Goal: Task Accomplishment & Management: Complete application form

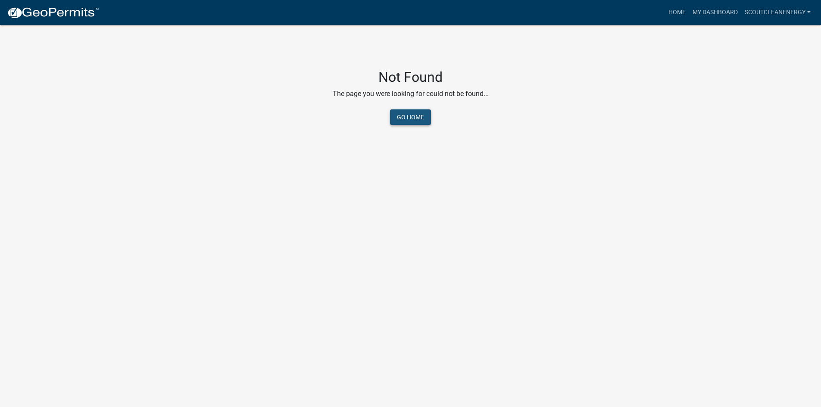
click at [407, 116] on link "Go Home" at bounding box center [410, 117] width 41 height 16
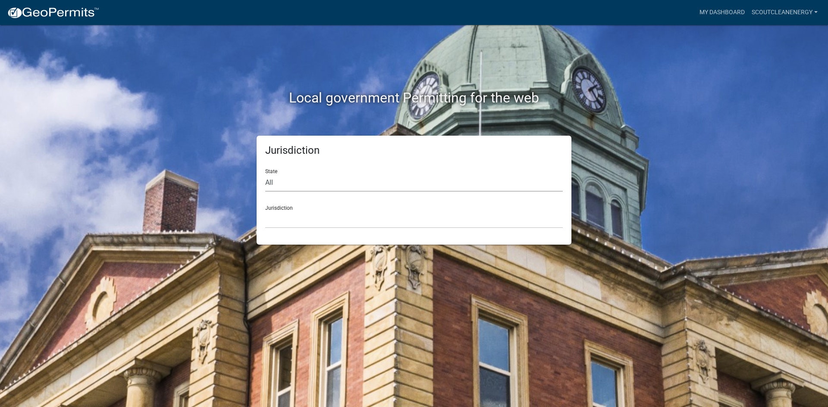
click at [314, 182] on select "All [US_STATE] [US_STATE] [US_STATE] [US_STATE] [US_STATE] [US_STATE] [US_STATE…" at bounding box center [413, 183] width 297 height 18
select select "[US_STATE]"
click at [265, 174] on select "All [US_STATE] [US_STATE] [US_STATE] [US_STATE] [US_STATE] [US_STATE] [US_STATE…" at bounding box center [413, 183] width 297 height 18
click at [300, 214] on select "[GEOGRAPHIC_DATA], [US_STATE] [GEOGRAPHIC_DATA], [US_STATE] [GEOGRAPHIC_DATA], …" at bounding box center [413, 220] width 297 height 18
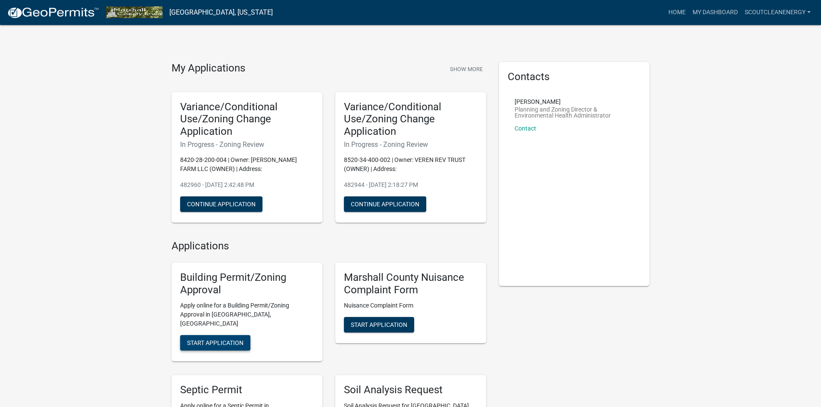
click at [222, 340] on span "Start Application" at bounding box center [215, 343] width 56 height 7
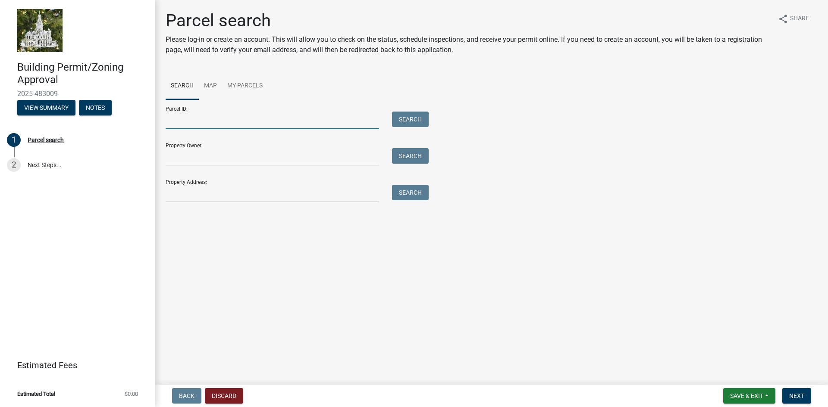
click at [179, 120] on input "Parcel ID:" at bounding box center [272, 121] width 213 height 18
type input "8520-34-400-002"
click at [419, 123] on button "Search" at bounding box center [410, 120] width 37 height 16
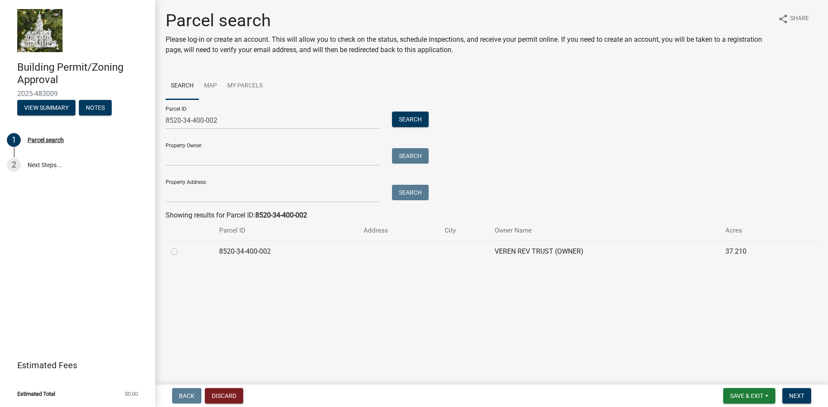
click at [181, 247] on label at bounding box center [181, 247] width 0 height 0
click at [181, 252] on input "radio" at bounding box center [184, 250] width 6 height 6
radio input "true"
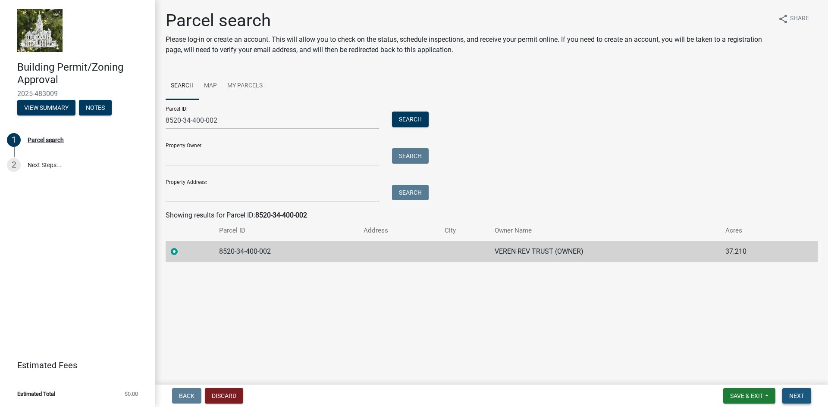
click at [800, 398] on span "Next" at bounding box center [796, 396] width 15 height 7
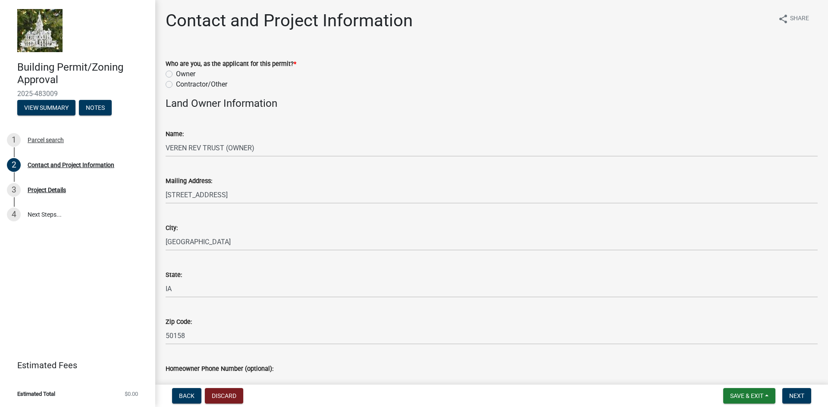
click at [176, 86] on label "Contractor/Other" at bounding box center [201, 84] width 51 height 10
click at [176, 85] on input "Contractor/Other" at bounding box center [179, 82] width 6 height 6
radio input "true"
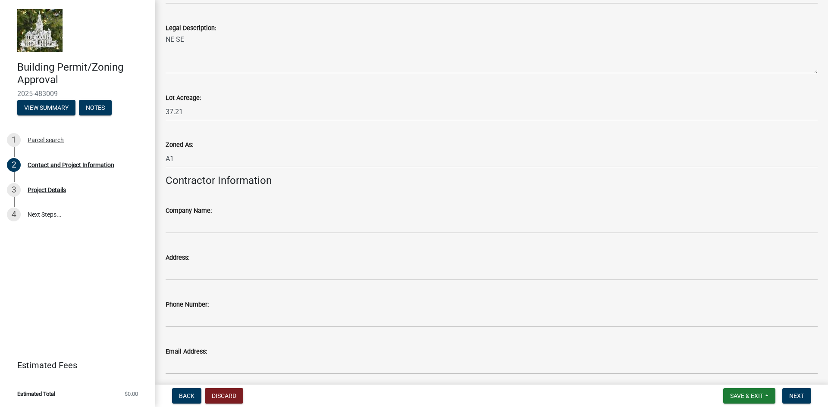
scroll to position [723, 0]
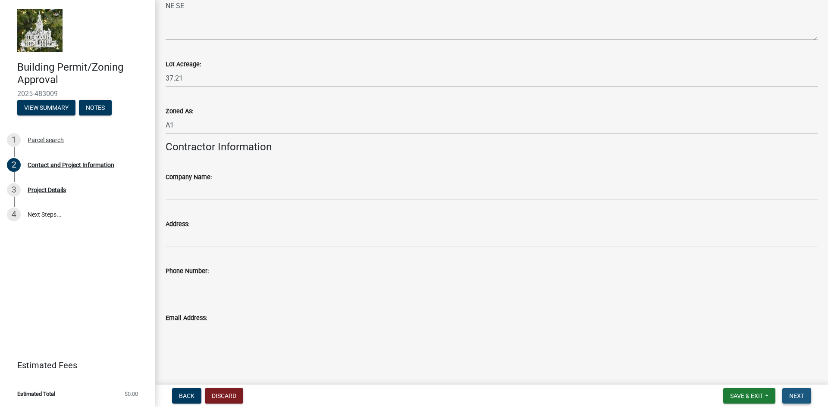
click at [792, 395] on span "Next" at bounding box center [796, 396] width 15 height 7
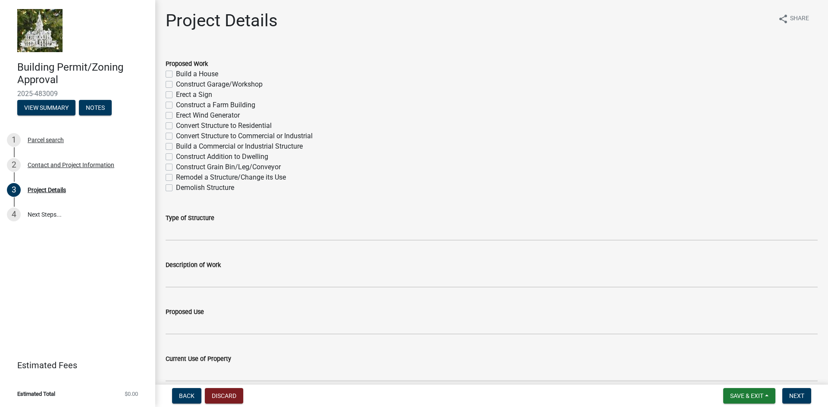
click at [176, 145] on label "Build a Commercial or Industrial Structure" at bounding box center [239, 146] width 127 height 10
click at [176, 145] on input "Build a Commercial or Industrial Structure" at bounding box center [179, 144] width 6 height 6
checkbox input "true"
checkbox input "false"
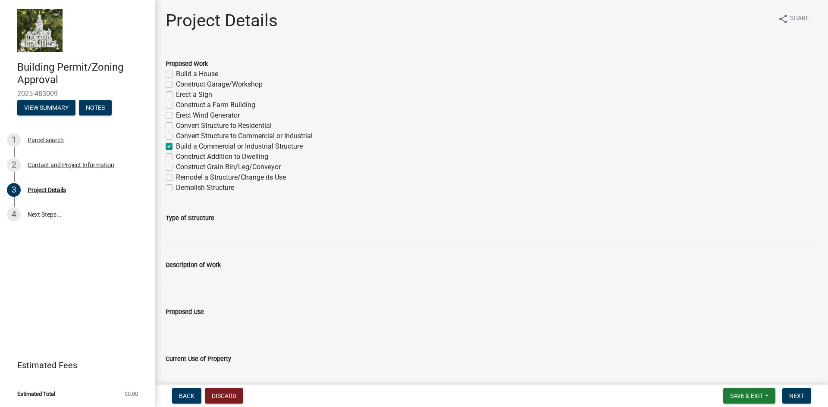
checkbox input "false"
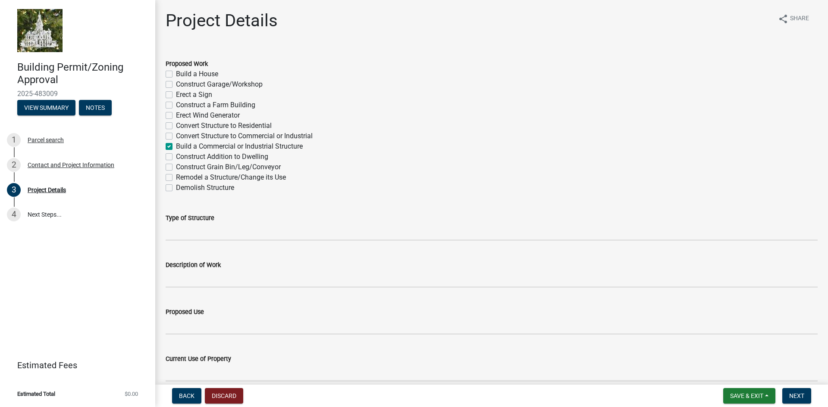
checkbox input "true"
checkbox input "false"
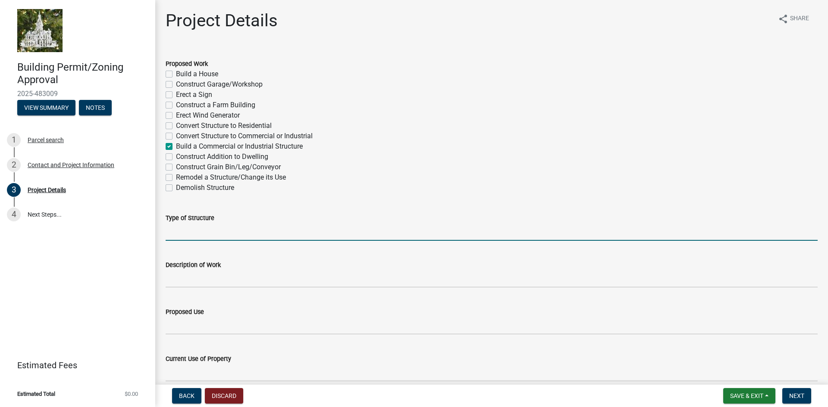
click at [216, 231] on input "Type of Structure" at bounding box center [492, 232] width 652 height 18
type input "M"
drag, startPoint x: 295, startPoint y: 234, endPoint x: 136, endPoint y: 216, distance: 160.6
click at [136, 216] on div "Building Permit/Zoning Approval 2025-483009 View Summary Notes 1 Parcel search …" at bounding box center [414, 203] width 828 height 407
type input "Temporary Meteorological Tower"
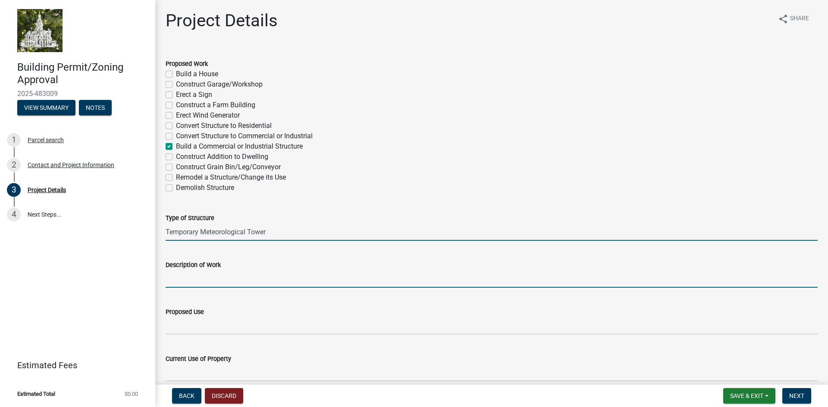
click at [196, 282] on input "Description of Work" at bounding box center [492, 279] width 652 height 18
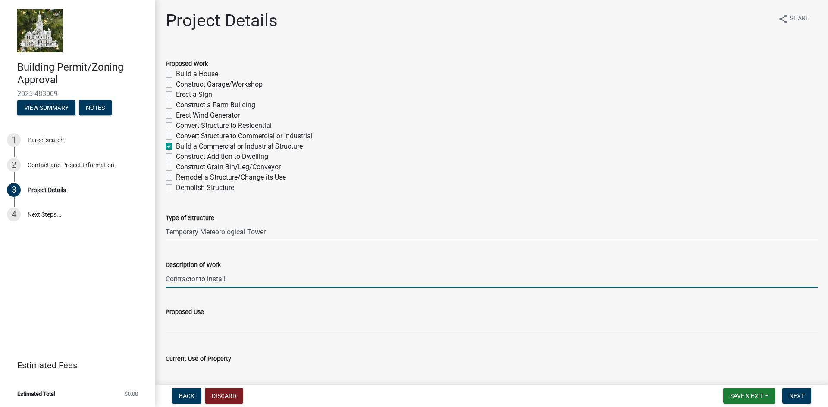
paste input "Temporary Meteorological Tower"
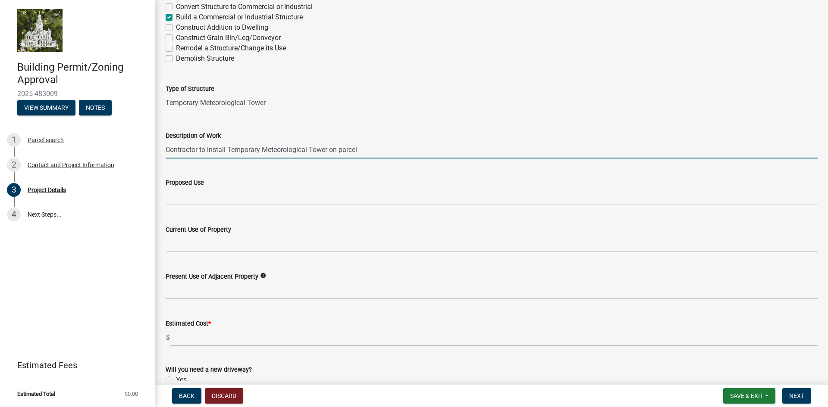
type input "Contractor to install Temporary Meteorological Tower on parcel"
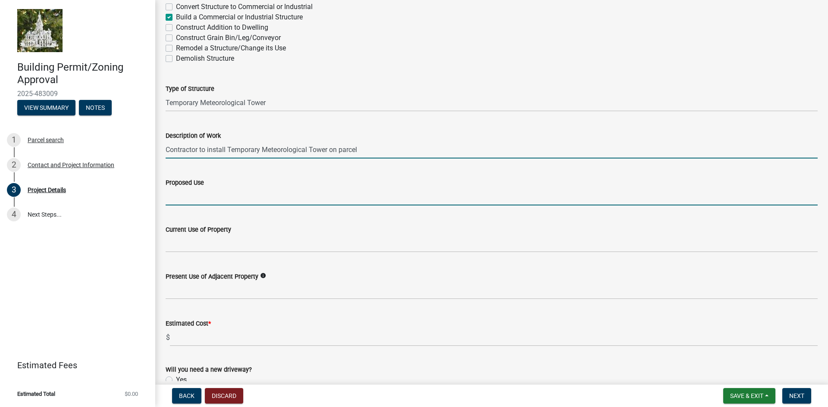
click at [195, 195] on input "Proposed Use" at bounding box center [492, 197] width 652 height 18
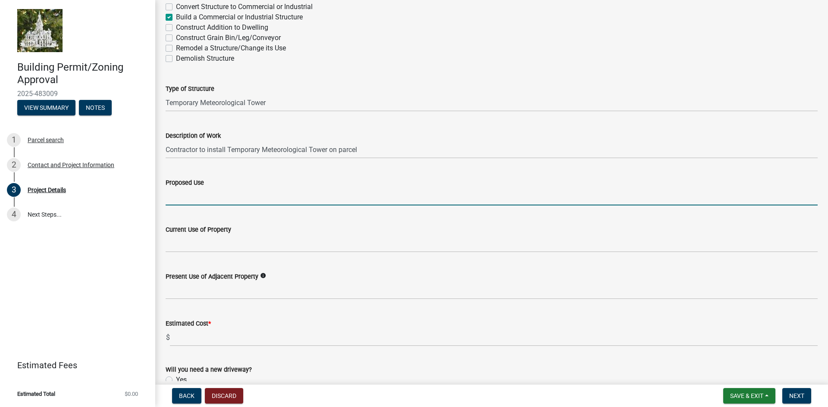
click at [205, 197] on input "Proposed Use" at bounding box center [492, 197] width 652 height 18
type input "Wind speed measurement collection"
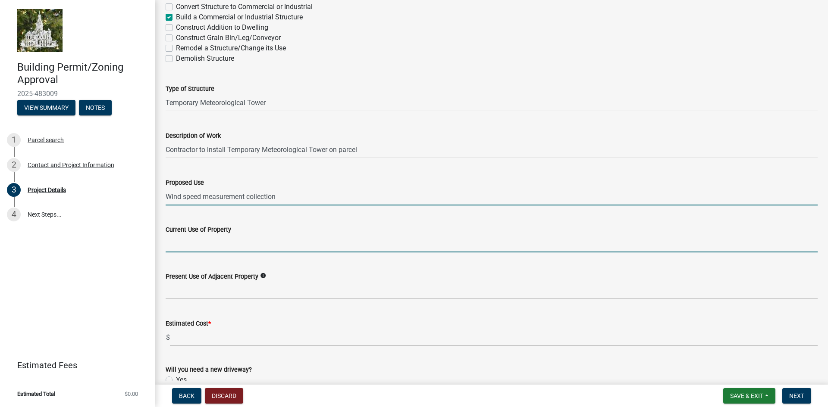
click at [197, 242] on input "Current Use of Property" at bounding box center [492, 244] width 652 height 18
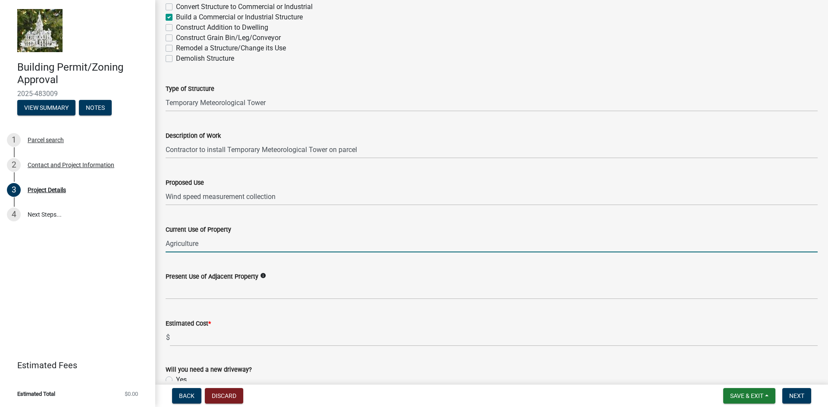
type input "Agriculture"
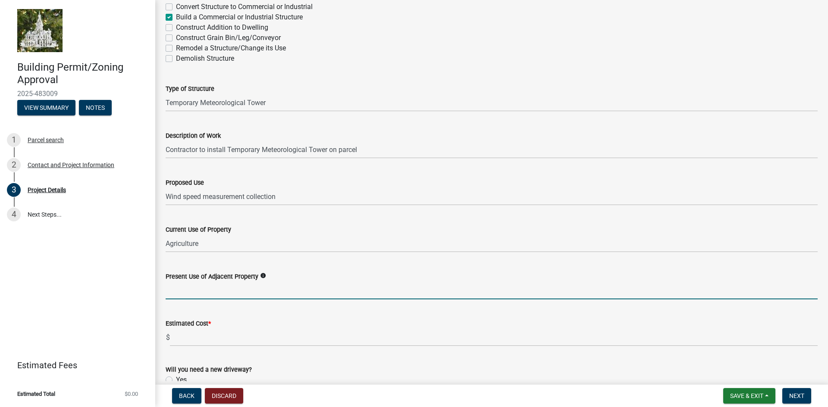
click at [229, 299] on input "Present Use of Adjacent Property" at bounding box center [492, 291] width 652 height 18
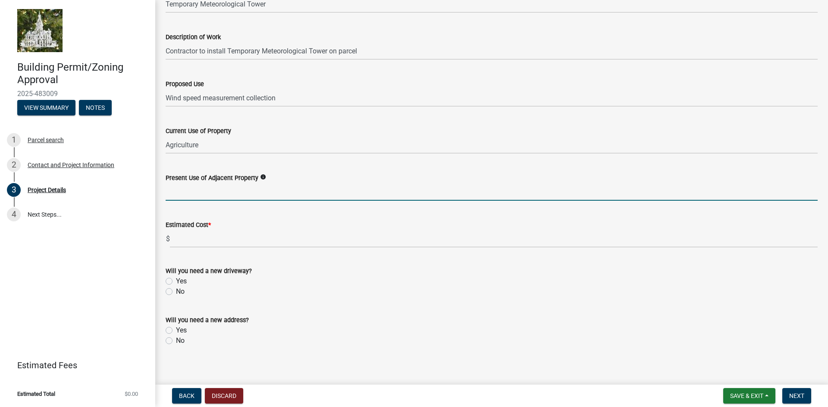
scroll to position [234, 0]
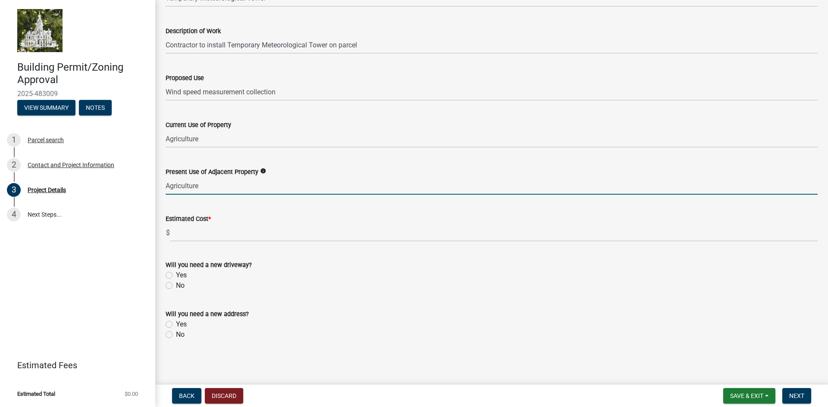
type input "Agriculture"
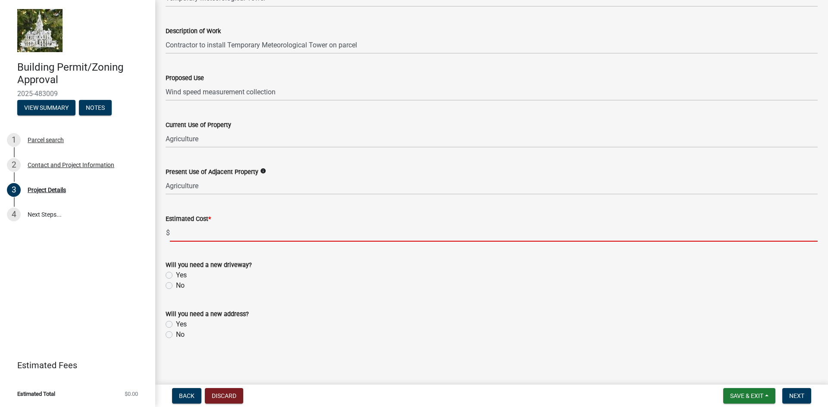
click at [209, 235] on input "text" at bounding box center [493, 233] width 647 height 18
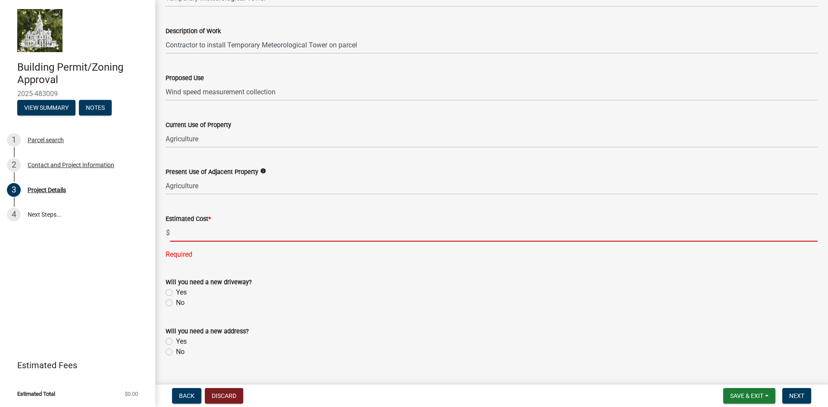
click at [198, 237] on input "text" at bounding box center [493, 233] width 647 height 18
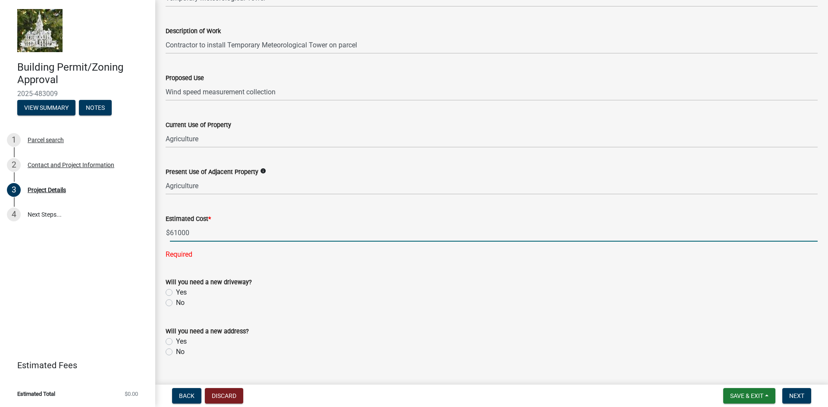
type input "61000"
click at [271, 291] on wm-data-entity-input "Will you need a new driveway? Yes No" at bounding box center [492, 291] width 652 height 49
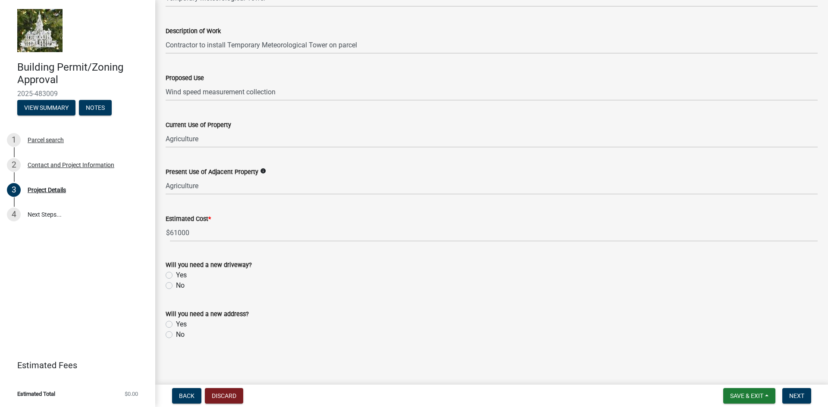
click at [176, 283] on label "No" at bounding box center [180, 286] width 9 height 10
click at [176, 283] on input "No" at bounding box center [179, 284] width 6 height 6
radio input "true"
click at [176, 334] on label "No" at bounding box center [180, 335] width 9 height 10
click at [176, 334] on input "No" at bounding box center [179, 333] width 6 height 6
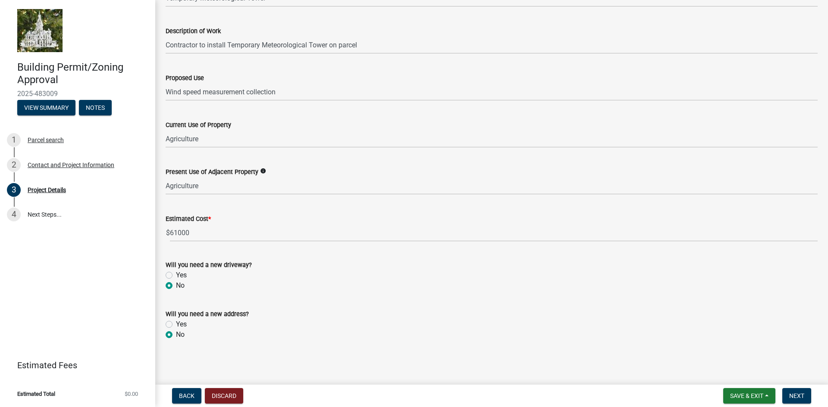
radio input "true"
click at [792, 396] on span "Next" at bounding box center [796, 396] width 15 height 7
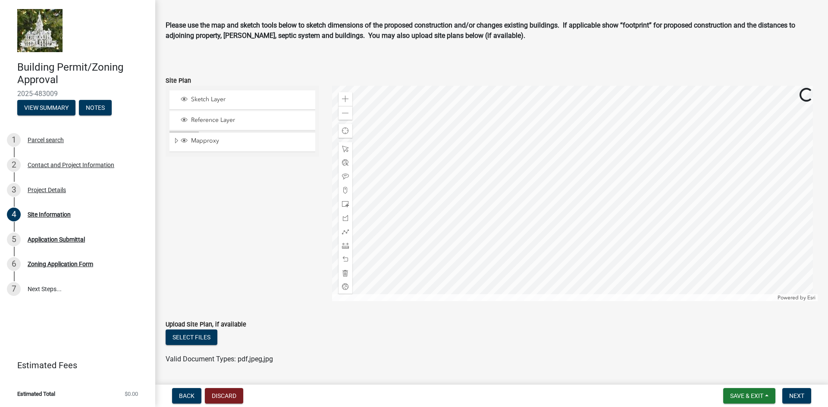
scroll to position [43, 0]
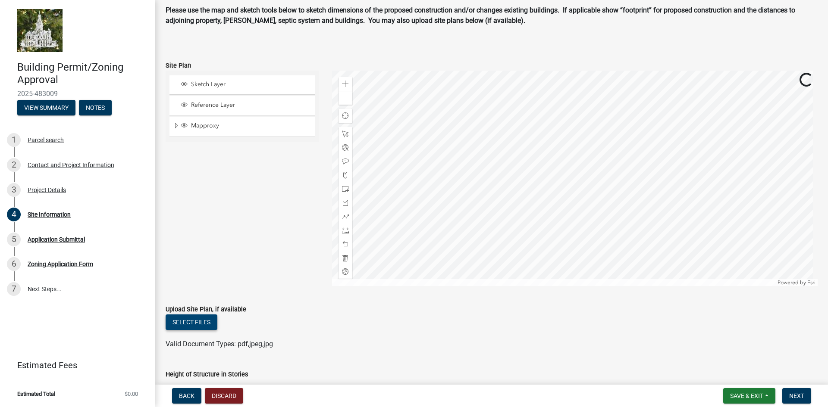
click at [198, 322] on button "Select files" at bounding box center [192, 323] width 52 height 16
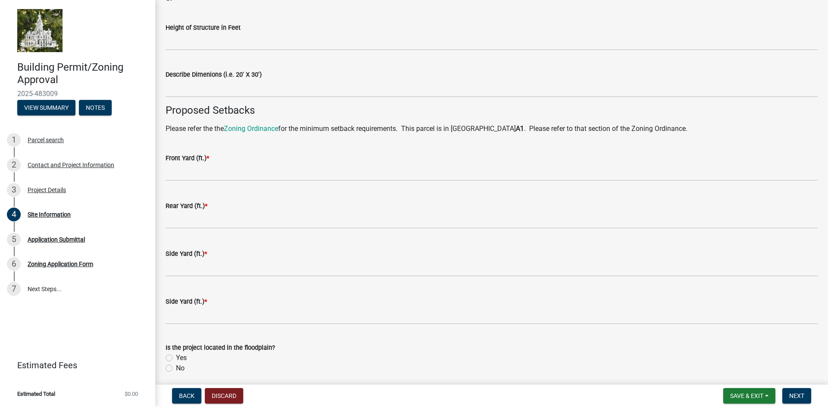
scroll to position [551, 0]
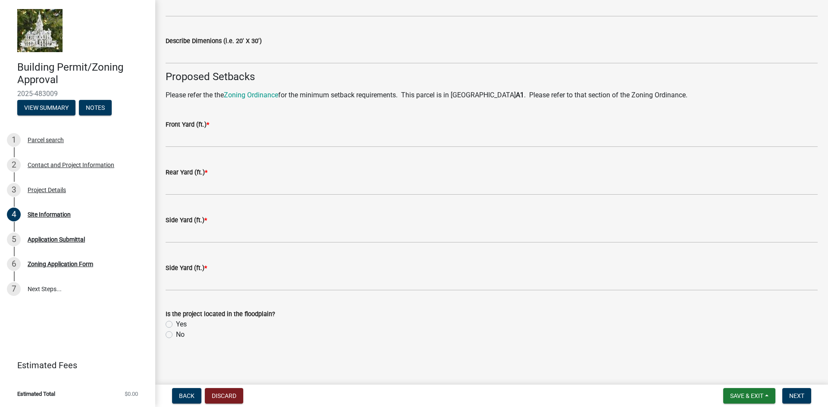
click at [176, 335] on label "No" at bounding box center [180, 335] width 9 height 10
click at [176, 335] on input "No" at bounding box center [179, 333] width 6 height 6
radio input "true"
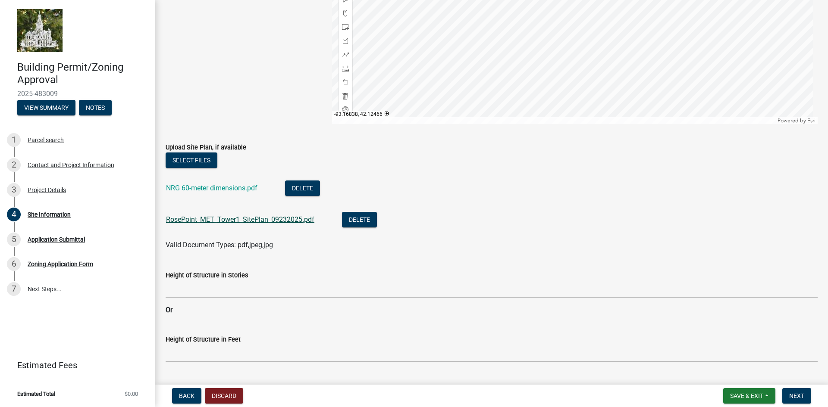
scroll to position [206, 0]
click at [213, 185] on link "NRG 60-meter dimensions.pdf" at bounding box center [211, 187] width 91 height 8
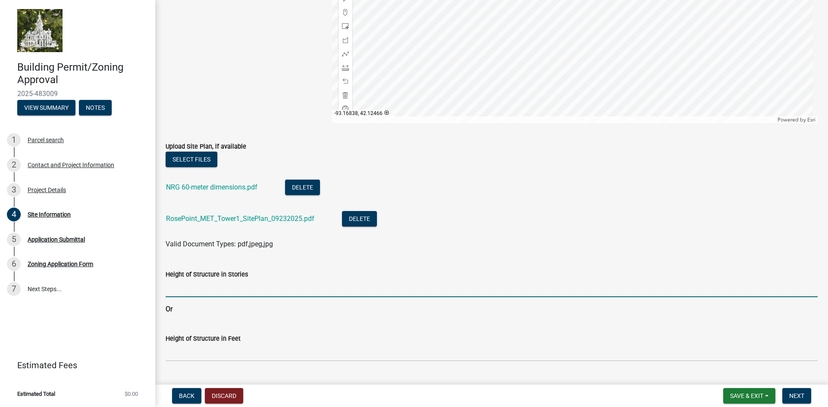
click at [217, 291] on input "Height of Structure in Stories" at bounding box center [492, 289] width 652 height 18
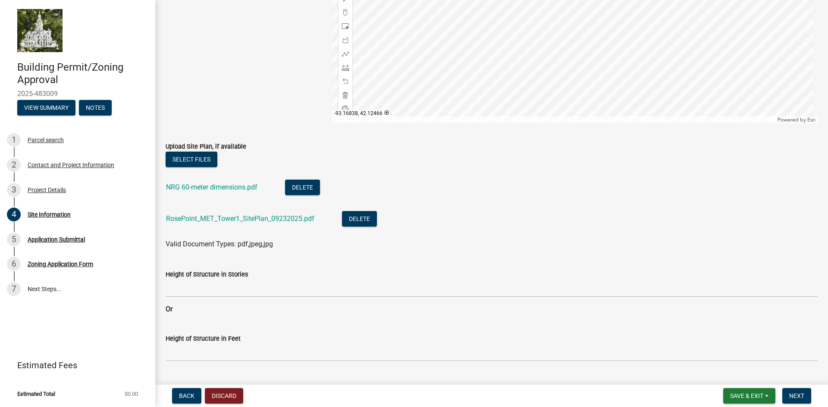
click at [201, 341] on label "Height of Structure in Feet" at bounding box center [203, 339] width 75 height 6
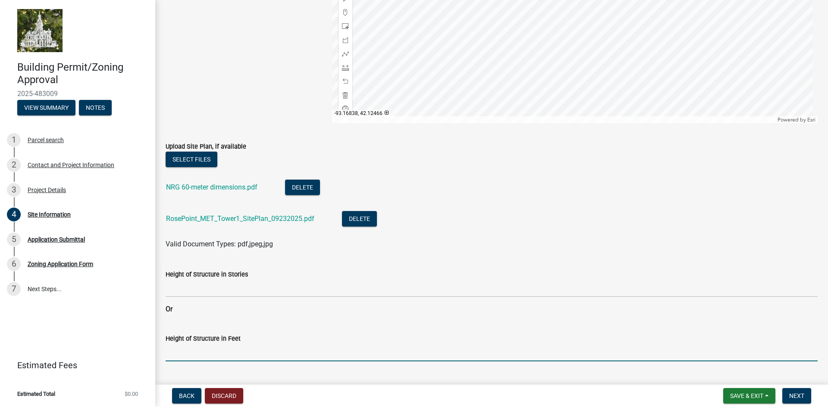
click at [201, 344] on input "Height of Structure in Feet" at bounding box center [492, 353] width 652 height 18
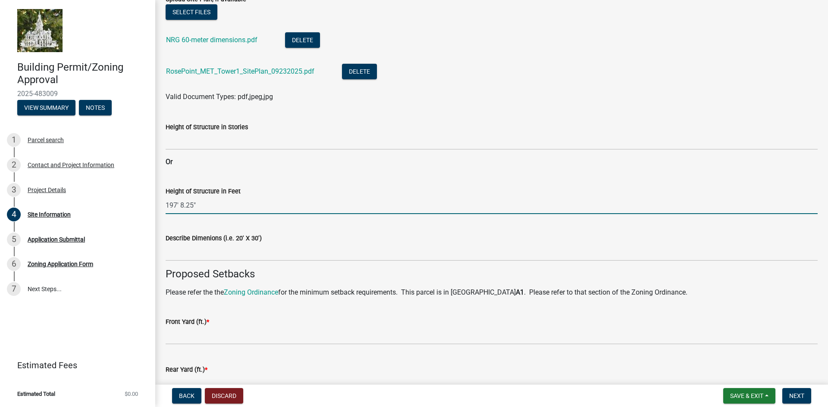
scroll to position [465, 0]
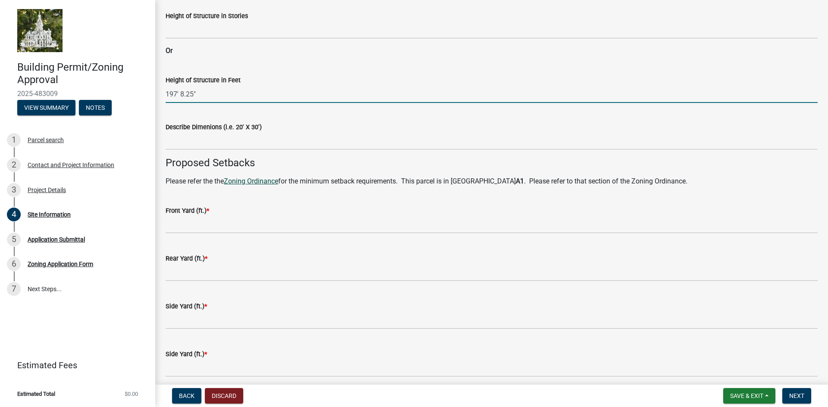
type input "197' 8.25""
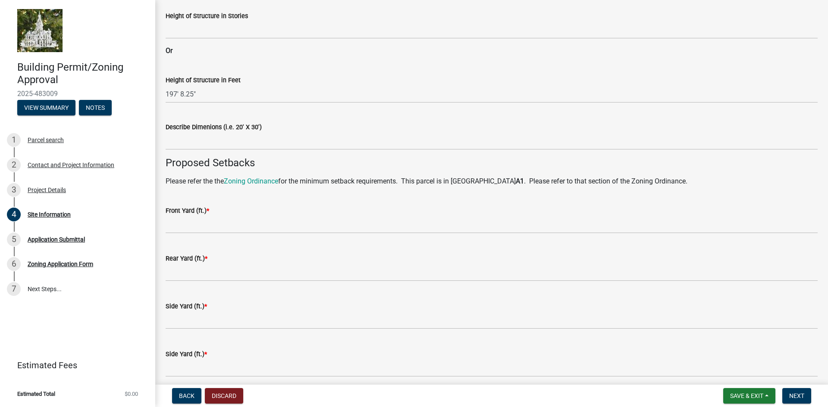
drag, startPoint x: 257, startPoint y: 181, endPoint x: 225, endPoint y: 207, distance: 40.5
click at [225, 207] on div "Front Yard (ft.) *" at bounding box center [492, 211] width 652 height 10
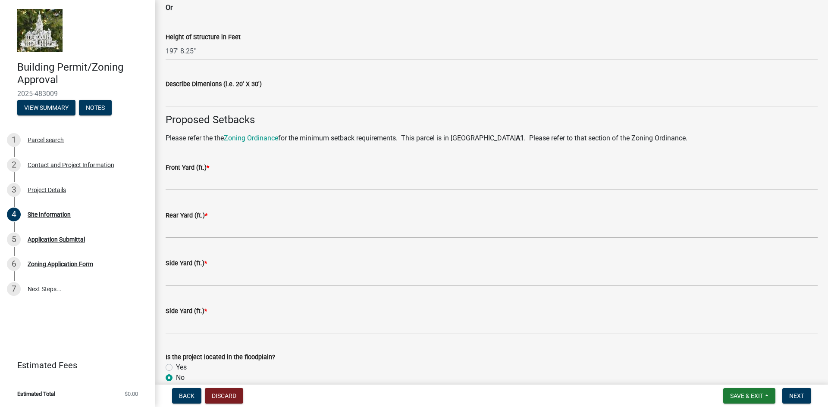
scroll to position [335, 0]
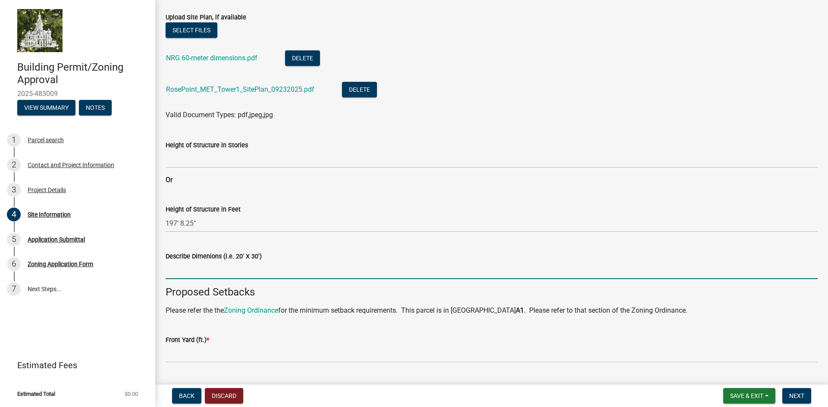
click at [193, 274] on input "Describe Dimenions (i.e. 20' X 30')" at bounding box center [492, 271] width 652 height 18
click at [224, 272] on input "Describe Dimenions (i.e. 20' X 30')" at bounding box center [492, 271] width 652 height 18
drag, startPoint x: 224, startPoint y: 272, endPoint x: 225, endPoint y: 279, distance: 7.4
click at [225, 279] on wm-data-entity-input "Describe Dimenions (i.e. 20' X 30') 164' x 164'" at bounding box center [492, 262] width 652 height 47
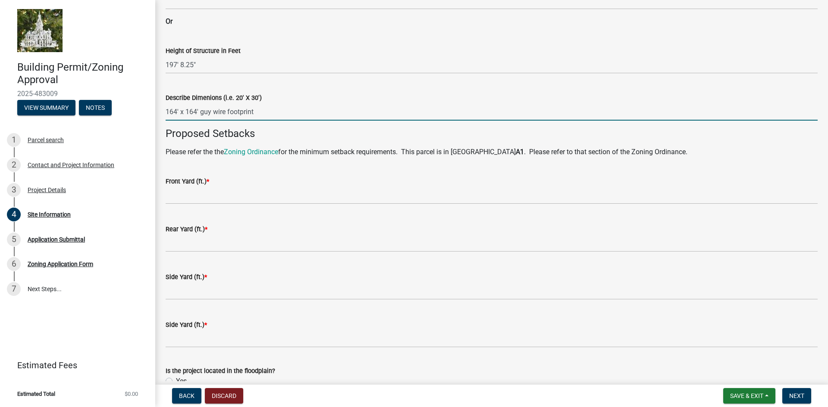
scroll to position [508, 0]
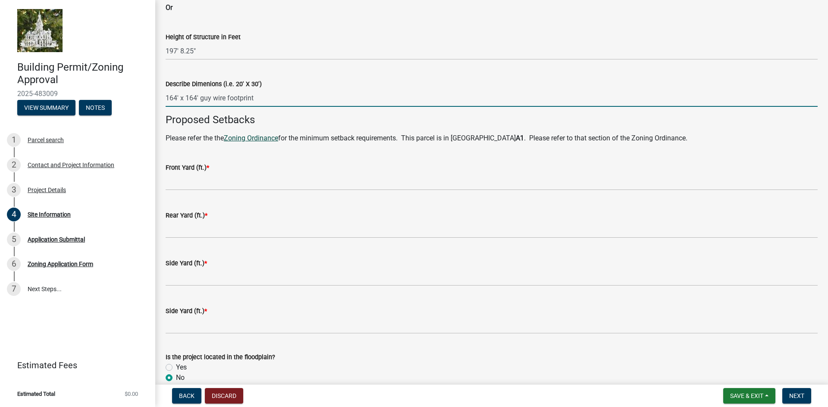
type input "164' x 164' guy wire footprint"
click at [274, 138] on link "Zoning Ordinance" at bounding box center [251, 138] width 54 height 8
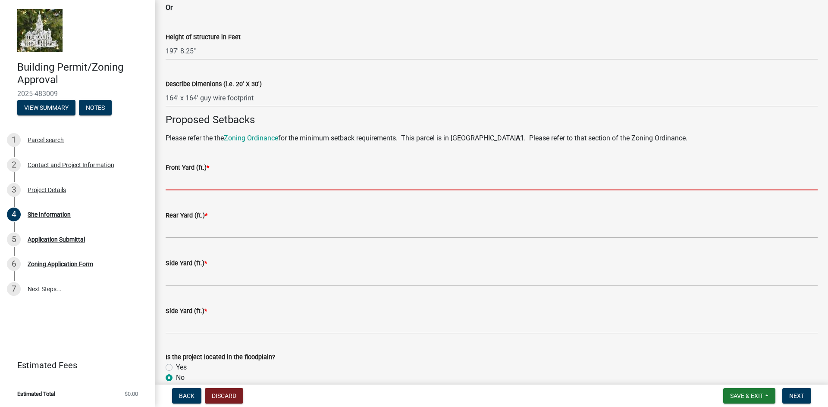
click at [197, 186] on input "text" at bounding box center [492, 182] width 652 height 18
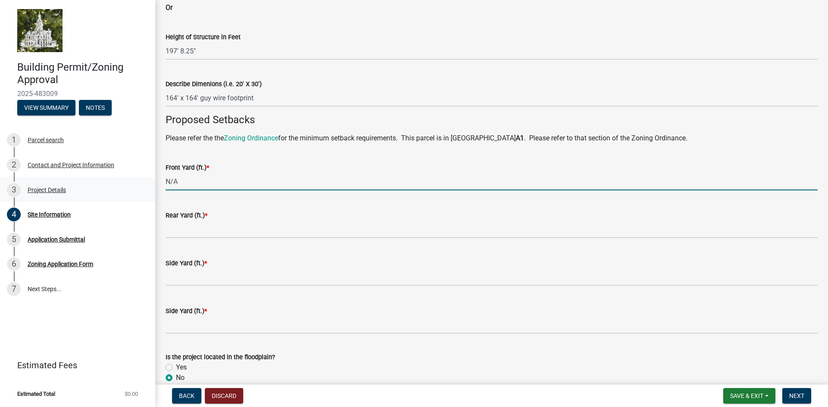
drag, startPoint x: 215, startPoint y: 188, endPoint x: 154, endPoint y: 183, distance: 60.9
click at [154, 183] on div "Building Permit/Zoning Approval 2025-483009 View Summary Notes 1 Parcel search …" at bounding box center [414, 203] width 828 height 407
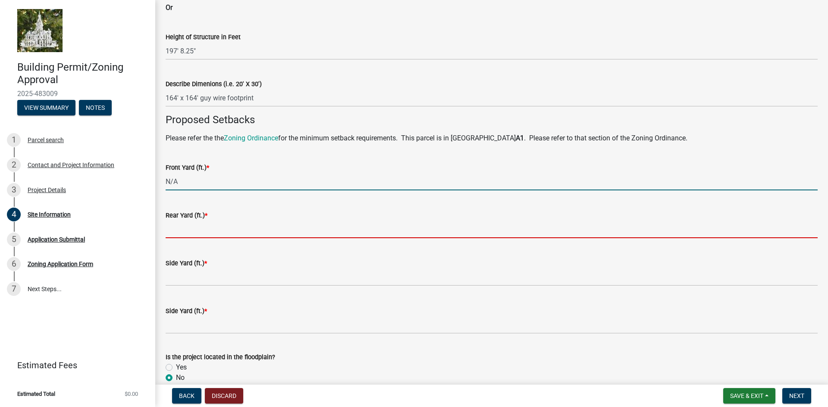
type input "0"
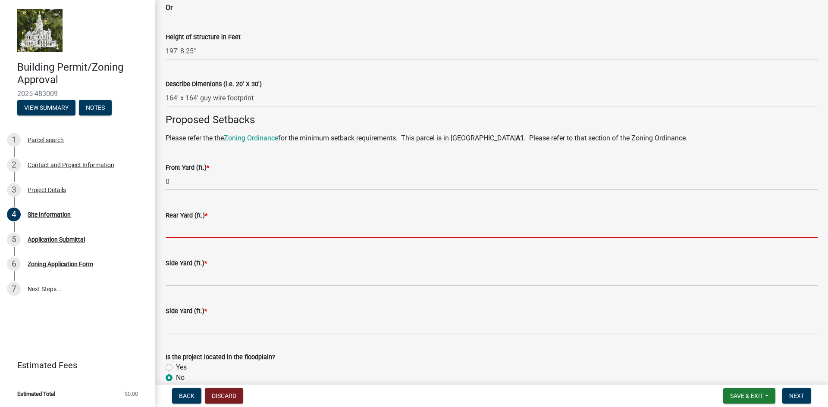
click at [215, 230] on input "text" at bounding box center [492, 230] width 652 height 18
paste input "N/A"
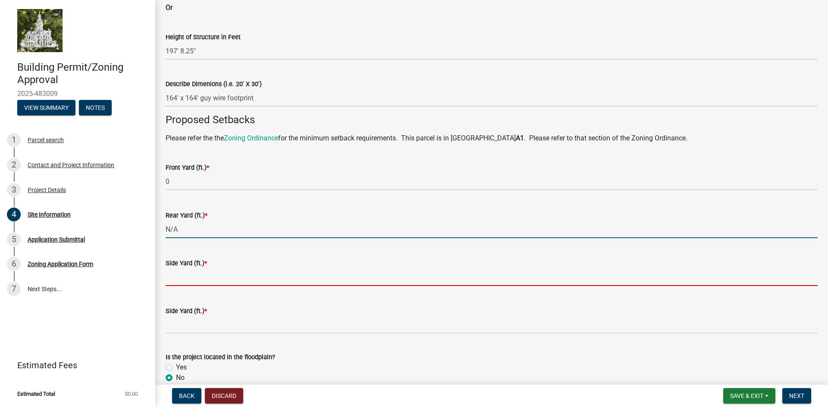
type input "0"
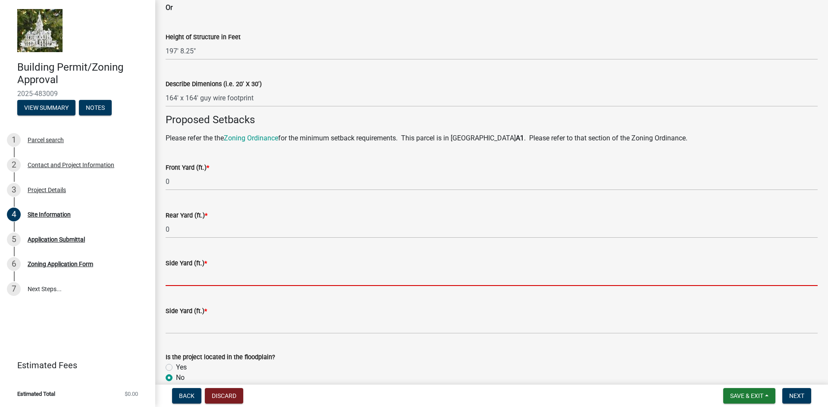
click at [193, 277] on input "text" at bounding box center [492, 278] width 652 height 18
paste input "N/A"
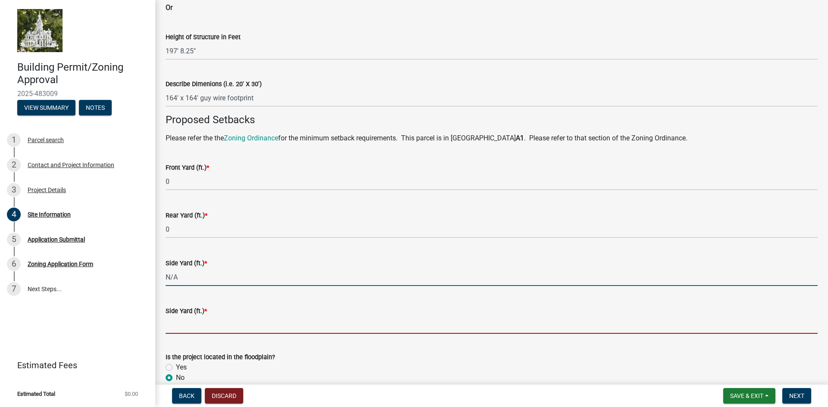
type input "0"
click at [190, 325] on input "text" at bounding box center [492, 325] width 652 height 18
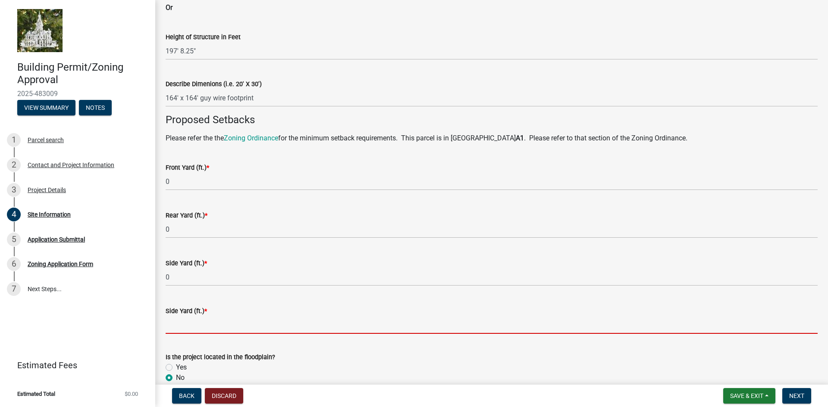
paste input "N/A"
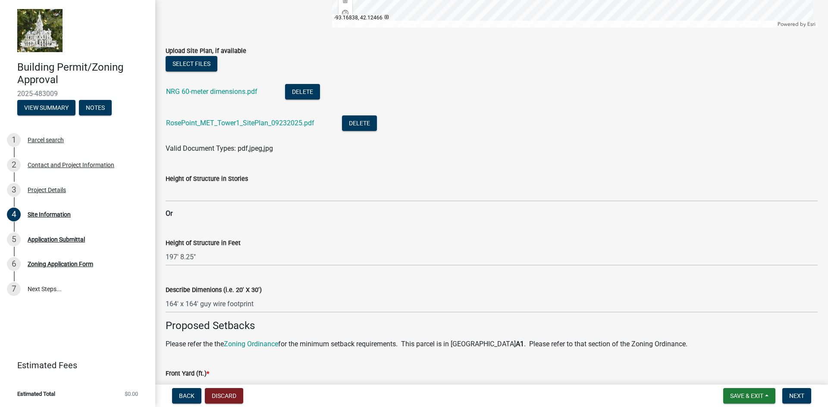
scroll to position [551, 0]
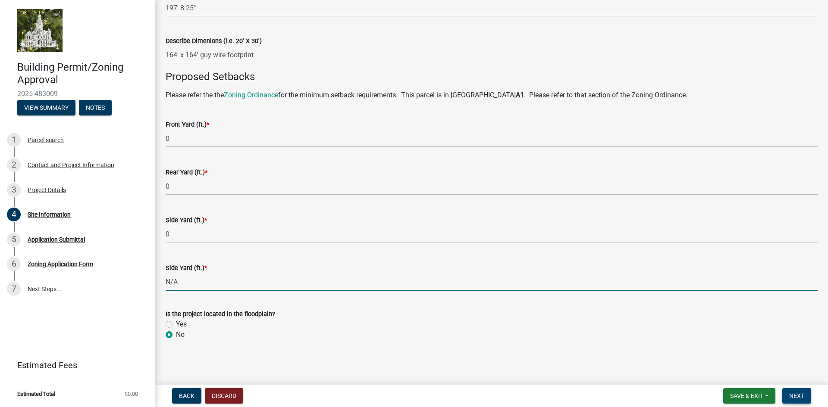
type input "0"
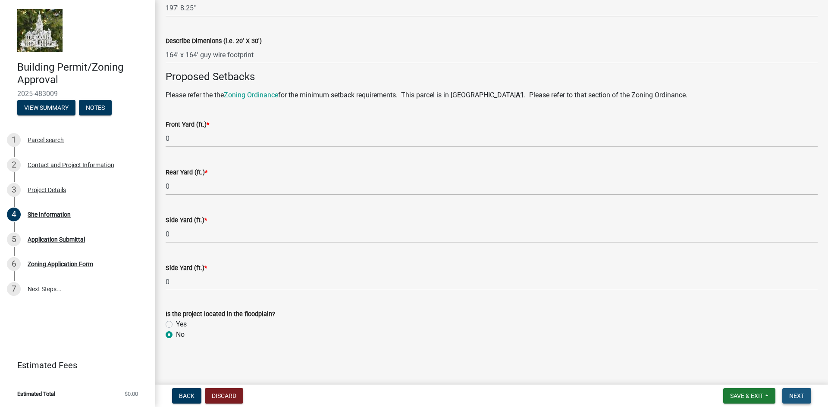
click at [796, 396] on span "Next" at bounding box center [796, 396] width 15 height 7
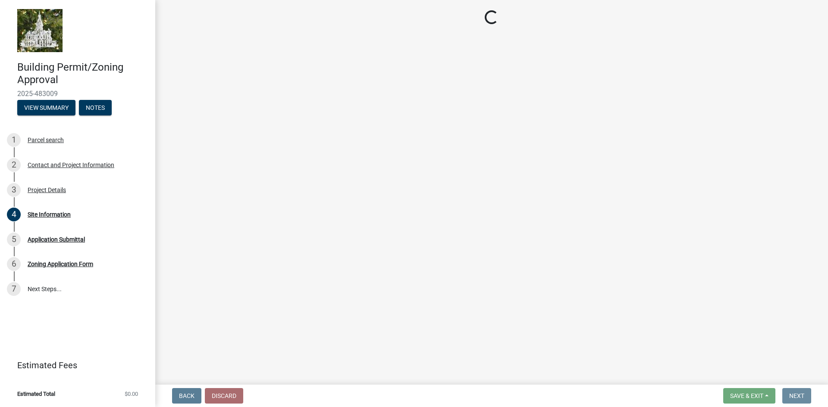
scroll to position [0, 0]
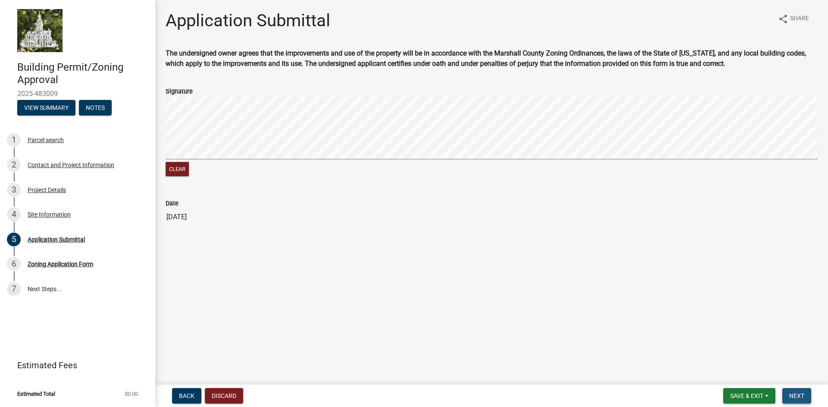
click at [797, 394] on span "Next" at bounding box center [796, 396] width 15 height 7
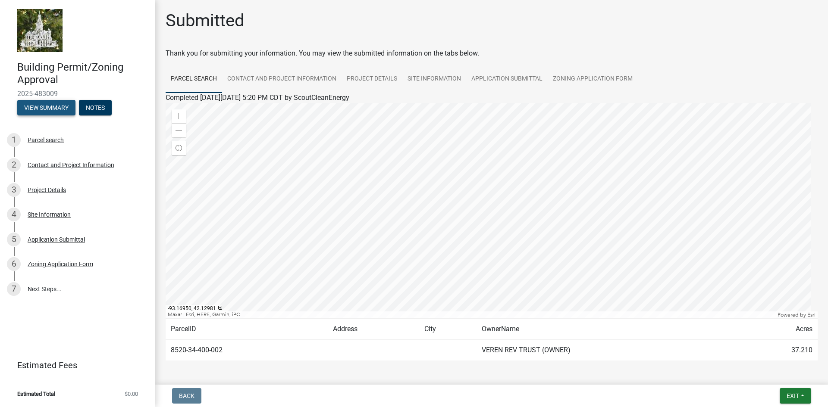
click at [43, 108] on button "View Summary" at bounding box center [46, 108] width 58 height 16
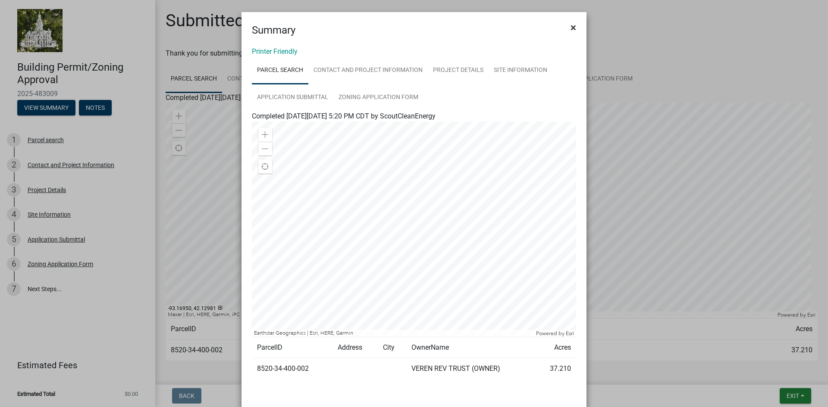
click at [563, 29] on button "×" at bounding box center [572, 28] width 19 height 24
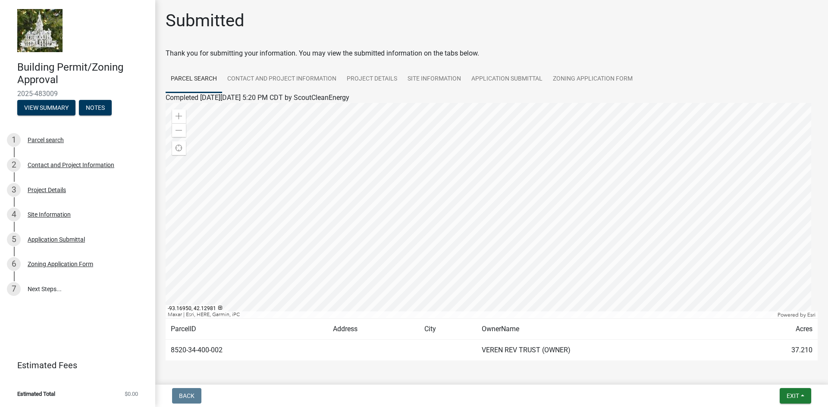
click at [50, 53] on link at bounding box center [74, 30] width 134 height 47
click at [44, 111] on button "View Summary" at bounding box center [46, 108] width 58 height 16
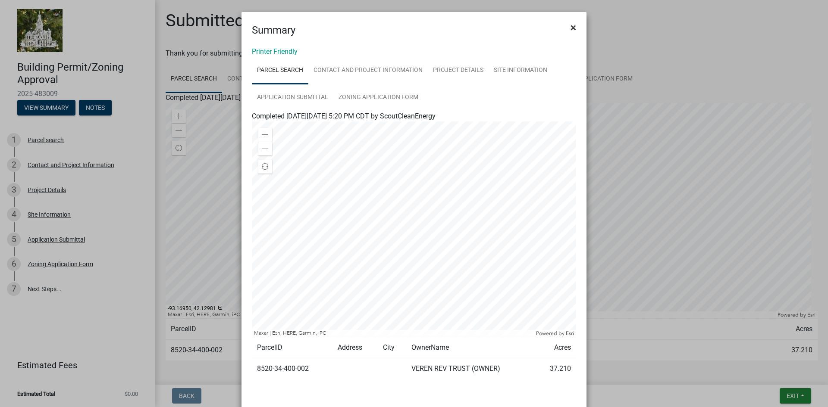
click at [570, 28] on span "×" at bounding box center [573, 28] width 6 height 12
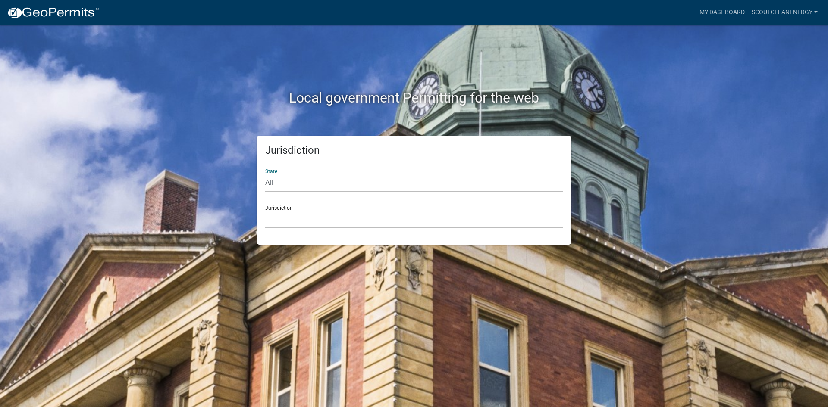
click at [329, 187] on select "All [US_STATE] [US_STATE] [US_STATE] [US_STATE] [US_STATE] [US_STATE] [US_STATE…" at bounding box center [413, 183] width 297 height 18
select select "[US_STATE]"
click at [265, 174] on select "All [US_STATE] [US_STATE] [US_STATE] [US_STATE] [US_STATE] [US_STATE] [US_STATE…" at bounding box center [413, 183] width 297 height 18
click at [320, 215] on select "[GEOGRAPHIC_DATA], [US_STATE] [GEOGRAPHIC_DATA], [US_STATE] [GEOGRAPHIC_DATA], …" at bounding box center [413, 220] width 297 height 18
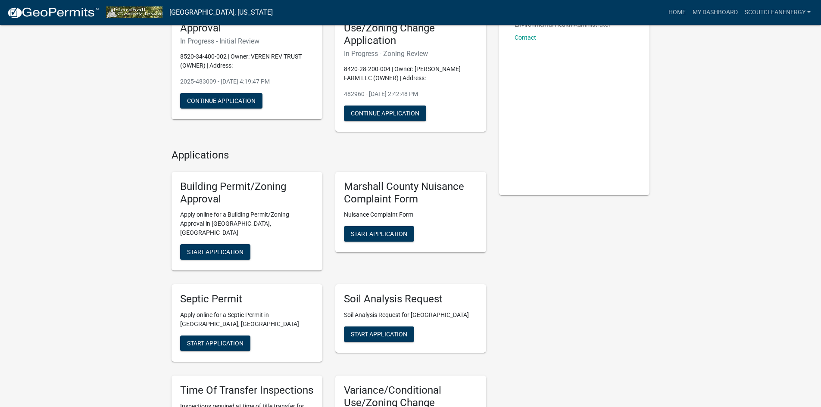
scroll to position [86, 0]
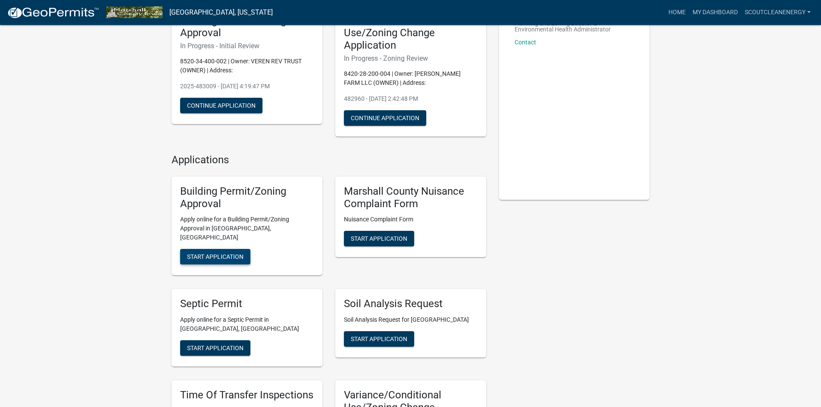
click at [214, 253] on span "Start Application" at bounding box center [215, 256] width 56 height 7
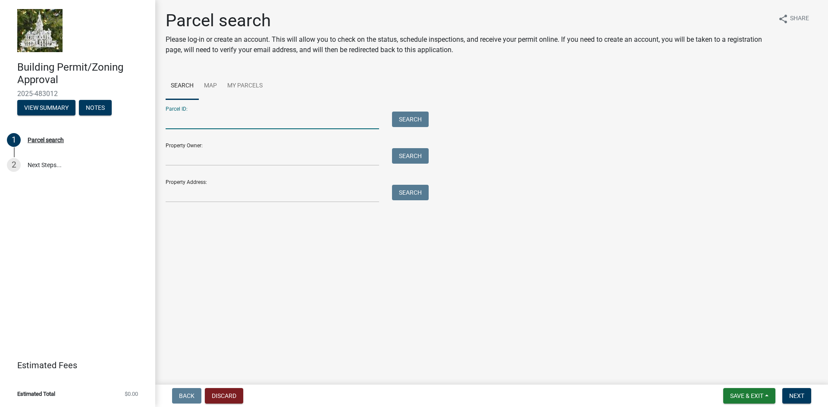
click at [222, 121] on input "Parcel ID:" at bounding box center [272, 121] width 213 height 18
type input "8420-28-200-004"
click at [420, 115] on button "Search" at bounding box center [410, 120] width 37 height 16
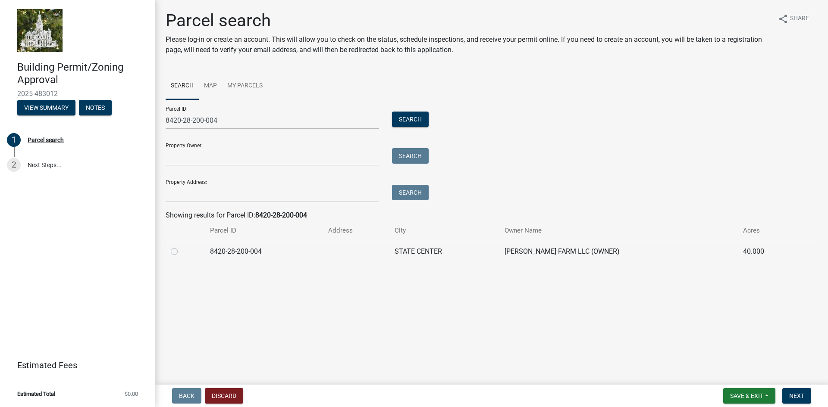
click at [181, 247] on label at bounding box center [181, 247] width 0 height 0
click at [181, 252] on input "radio" at bounding box center [184, 250] width 6 height 6
radio input "true"
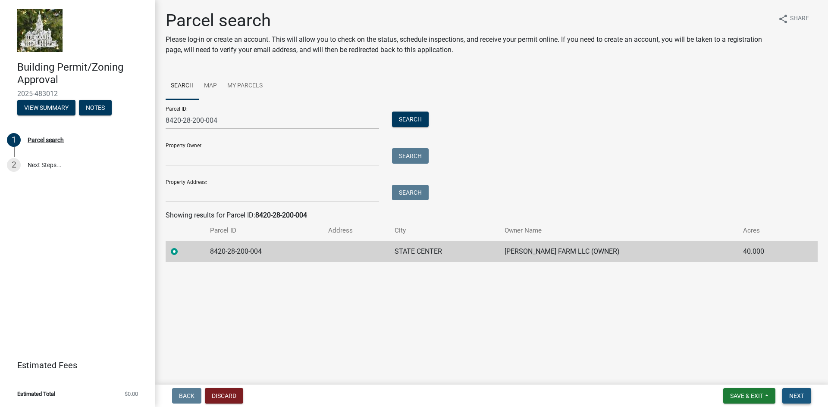
click at [795, 398] on span "Next" at bounding box center [796, 396] width 15 height 7
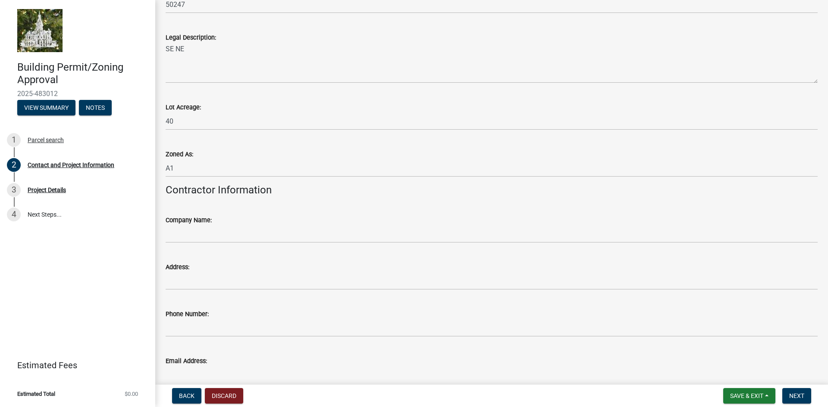
scroll to position [723, 0]
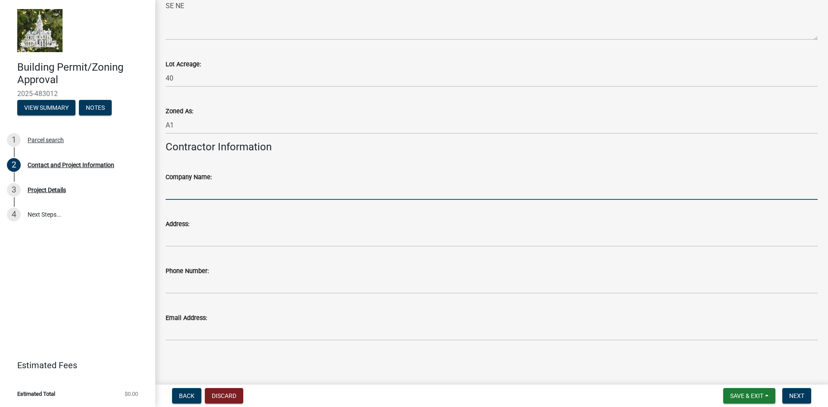
click at [190, 195] on input "Company Name:" at bounding box center [492, 191] width 652 height 18
type input "N"
type input "to be determined in the coming weeks"
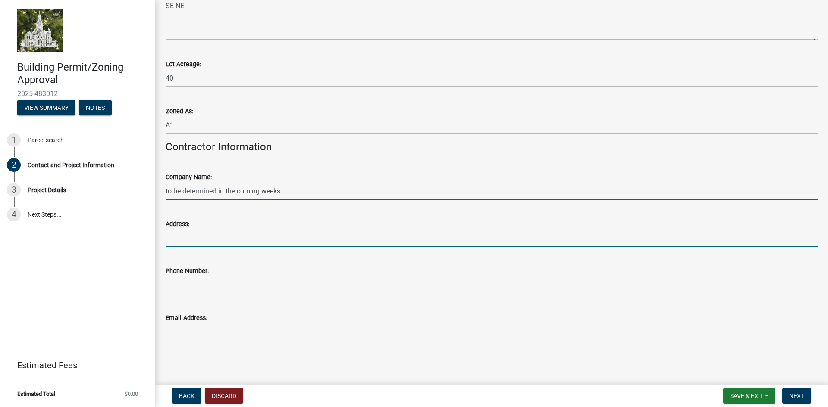
click at [205, 247] on input "Address:" at bounding box center [492, 238] width 652 height 18
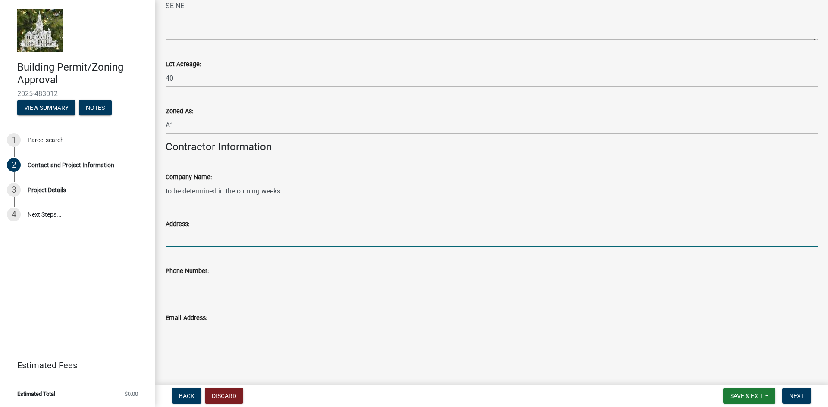
paste input "to be determined in the coming weeks"
type input "to be determined in the coming weeks"
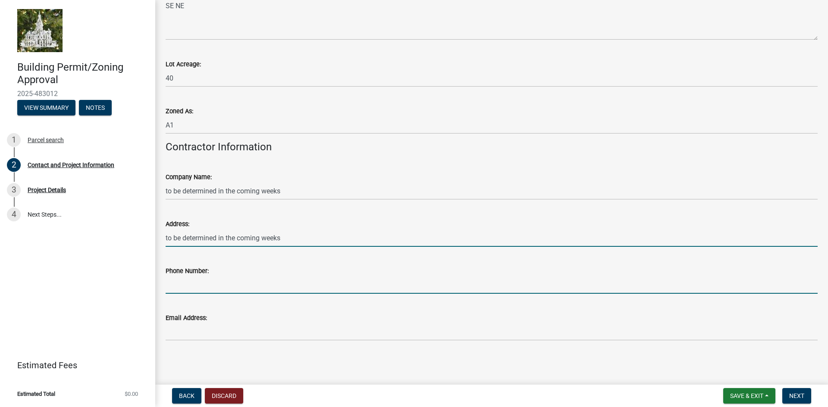
click at [185, 285] on input "Phone Number:" at bounding box center [492, 285] width 652 height 18
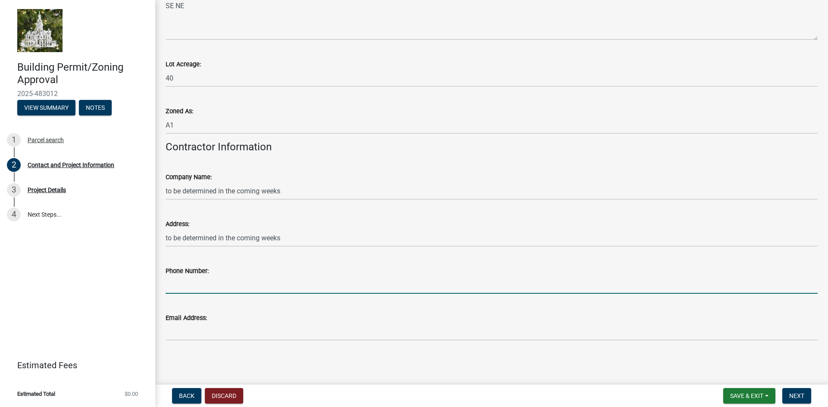
paste input "to be determined in the coming weeks"
type input "to be determined in the coming weeks"
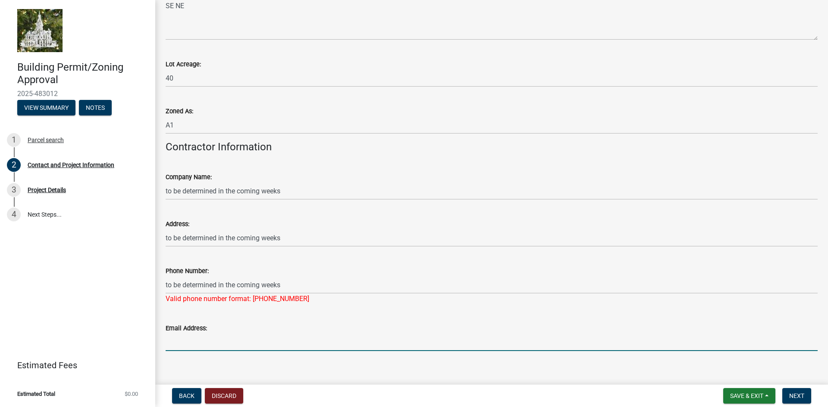
click at [181, 330] on form "Email Address:" at bounding box center [492, 337] width 652 height 28
paste input "to be determined in the coming weeks"
type input "to be determined in the coming weeks"
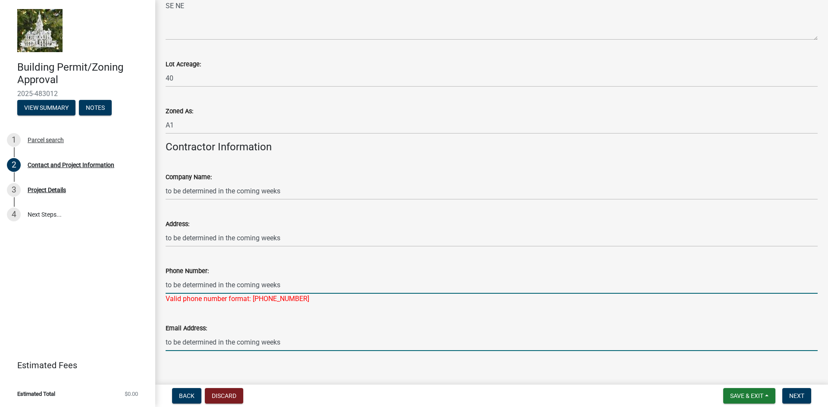
click at [296, 288] on input "to be determined in the coming weeks" at bounding box center [492, 285] width 652 height 18
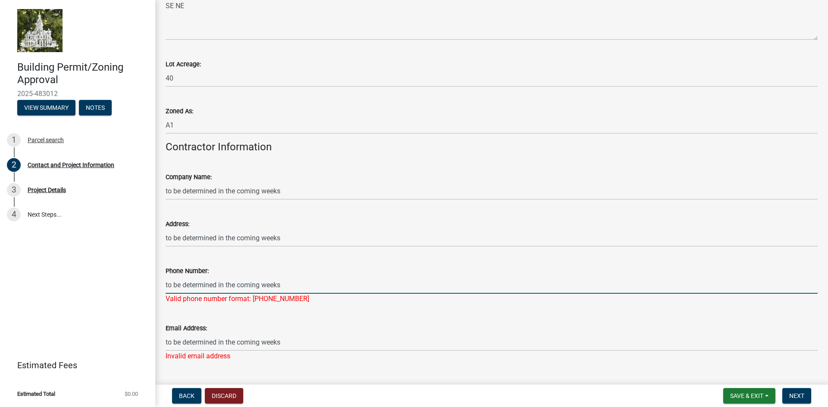
drag, startPoint x: 296, startPoint y: 288, endPoint x: 92, endPoint y: 263, distance: 205.4
click at [92, 263] on div "Building Permit/Zoning Approval 2025-483012 View Summary Notes 1 Parcel search …" at bounding box center [414, 203] width 828 height 407
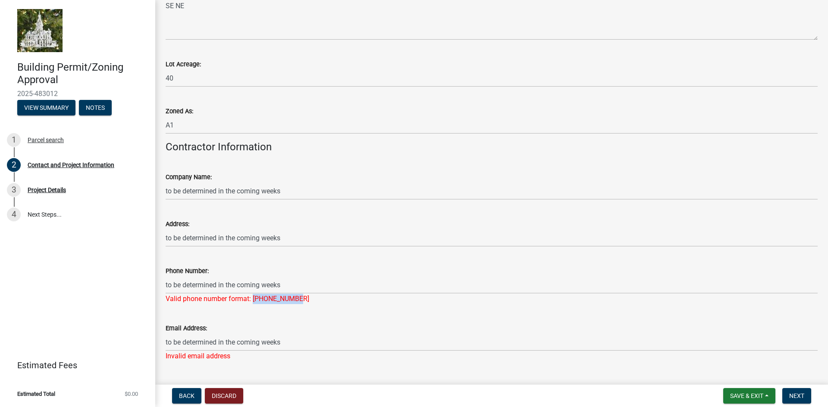
drag, startPoint x: 296, startPoint y: 300, endPoint x: 254, endPoint y: 302, distance: 42.3
click at [254, 302] on div "Valid phone number format: 555-555-5555" at bounding box center [492, 299] width 652 height 10
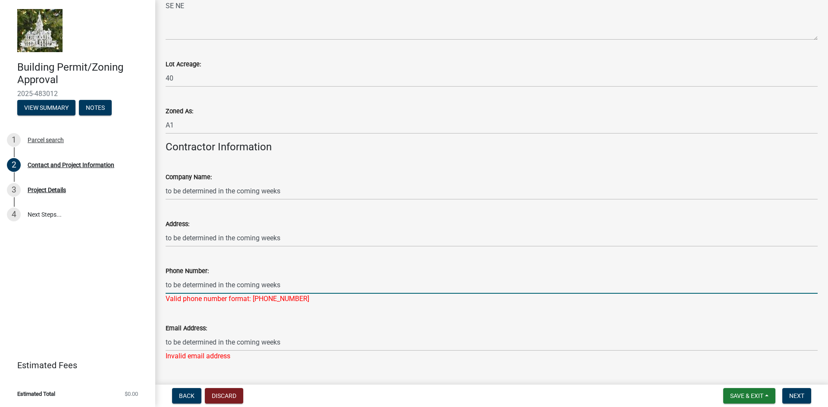
drag, startPoint x: 305, startPoint y: 282, endPoint x: 16, endPoint y: 271, distance: 289.0
click at [16, 271] on div "Building Permit/Zoning Approval 2025-483012 View Summary Notes 1 Parcel search …" at bounding box center [414, 203] width 828 height 407
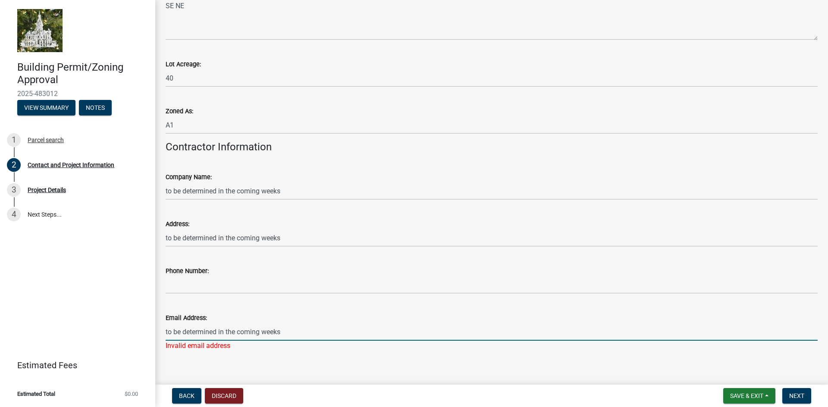
drag, startPoint x: 296, startPoint y: 347, endPoint x: 84, endPoint y: 339, distance: 212.2
click at [84, 339] on div "Building Permit/Zoning Approval 2025-483012 View Summary Notes 1 Parcel search …" at bounding box center [414, 203] width 828 height 407
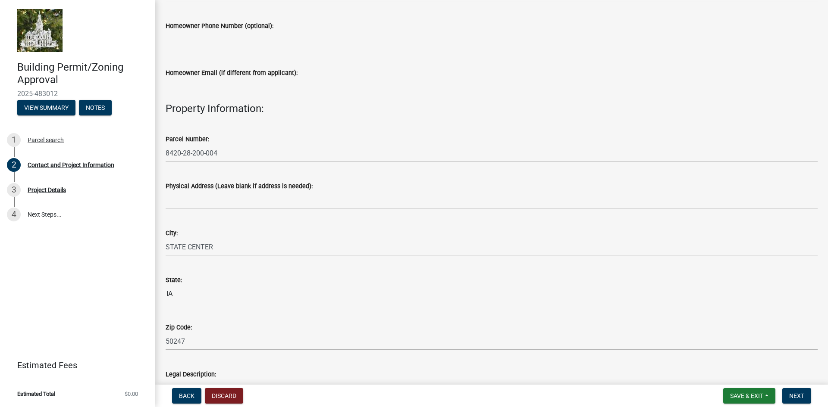
scroll to position [345, 0]
click at [805, 397] on button "Next" at bounding box center [796, 396] width 29 height 16
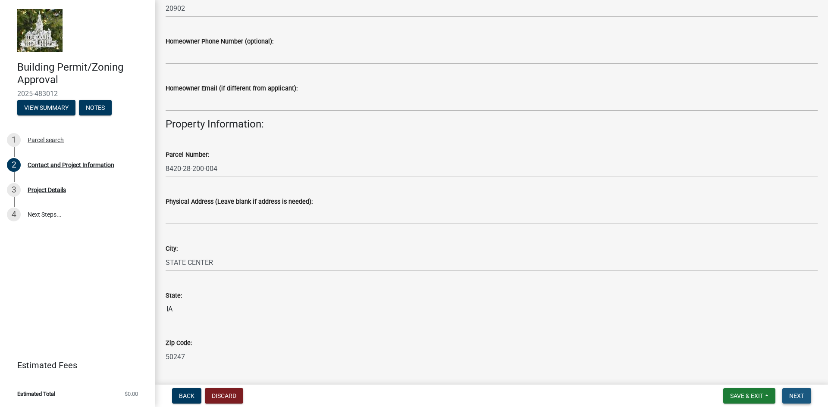
scroll to position [362, 0]
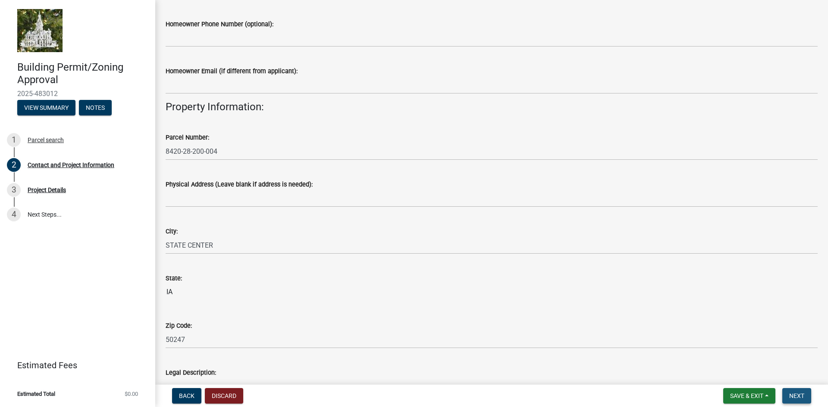
click at [794, 394] on span "Next" at bounding box center [796, 396] width 15 height 7
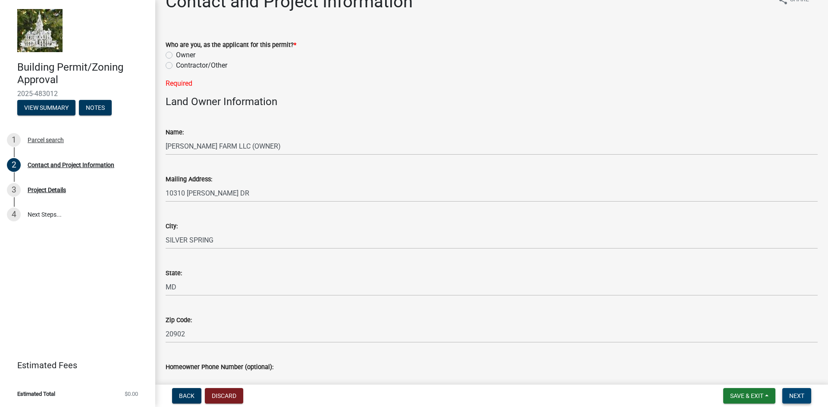
scroll to position [0, 0]
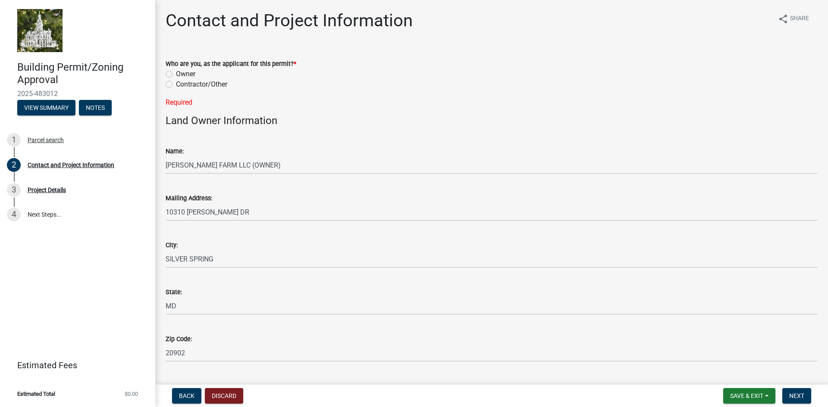
click at [176, 85] on label "Contractor/Other" at bounding box center [201, 84] width 51 height 10
click at [176, 85] on input "Contractor/Other" at bounding box center [179, 82] width 6 height 6
radio input "true"
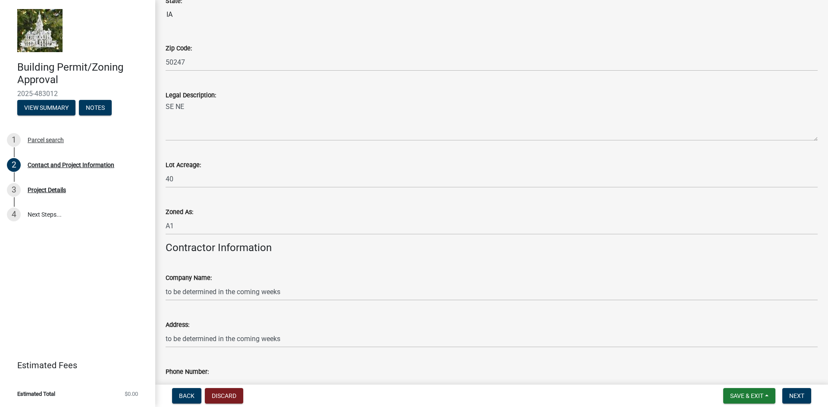
scroll to position [723, 0]
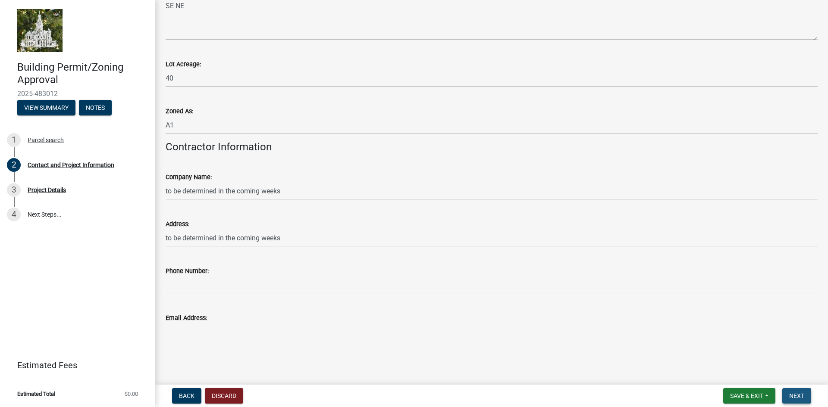
click at [794, 395] on span "Next" at bounding box center [796, 396] width 15 height 7
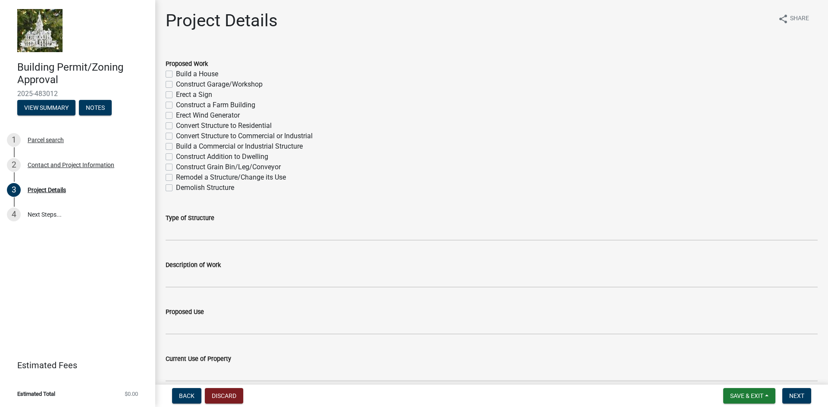
click at [176, 145] on label "Build a Commercial or Industrial Structure" at bounding box center [239, 146] width 127 height 10
click at [176, 145] on input "Build a Commercial or Industrial Structure" at bounding box center [179, 144] width 6 height 6
checkbox input "true"
checkbox input "false"
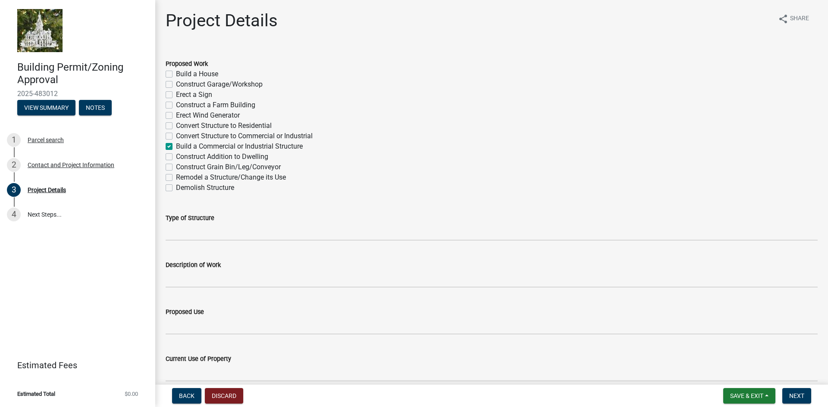
checkbox input "false"
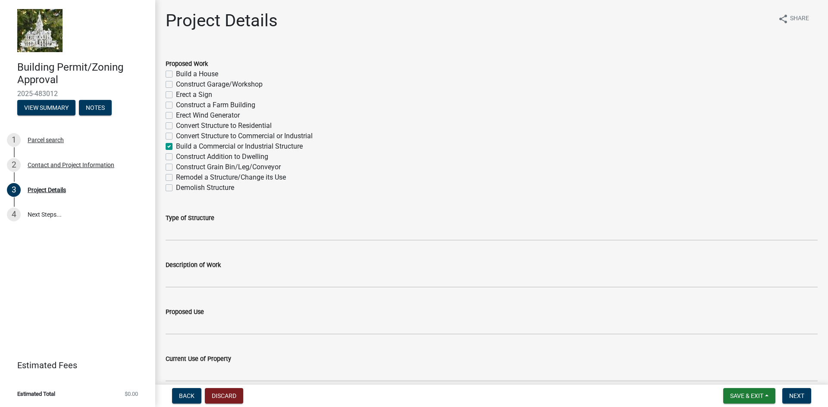
checkbox input "true"
checkbox input "false"
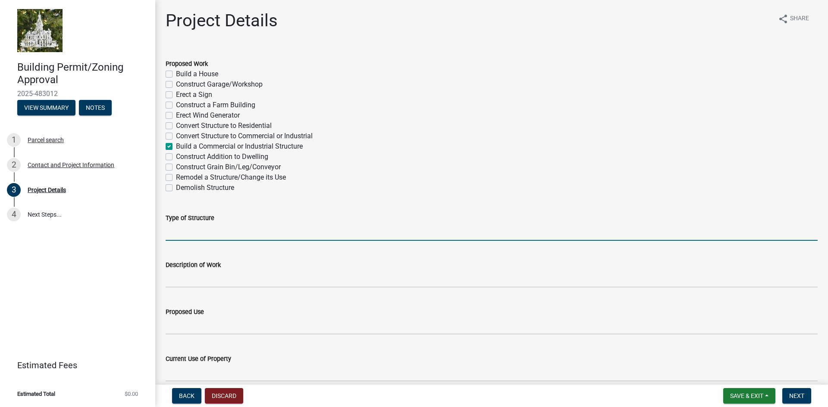
click at [206, 230] on input "Type of Structure" at bounding box center [492, 232] width 652 height 18
type input "Temporary Meteorological Tower"
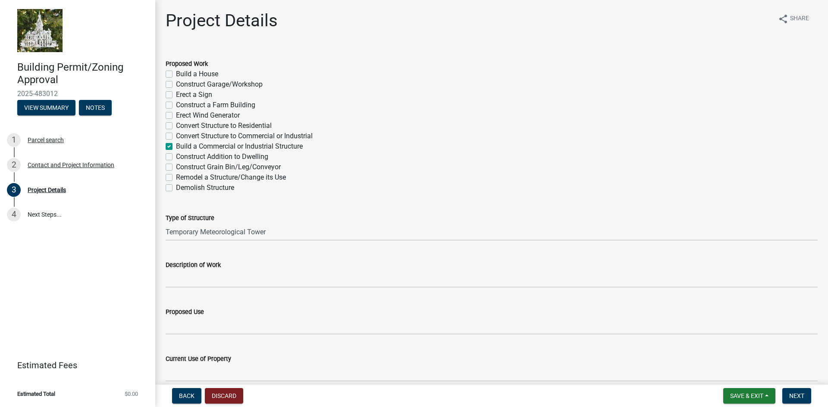
click at [197, 288] on wm-data-entity-input "Description of Work" at bounding box center [492, 271] width 652 height 47
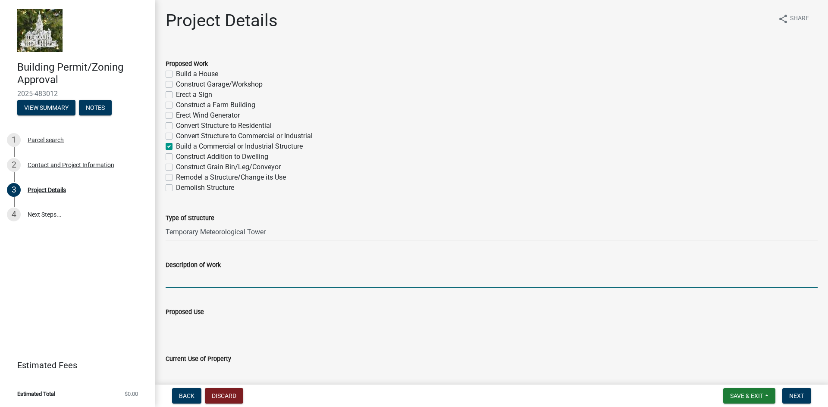
click at [198, 281] on input "Description of Work" at bounding box center [492, 279] width 652 height 18
type input "Contractor to install Temporary Meteorological Tower on parcel"
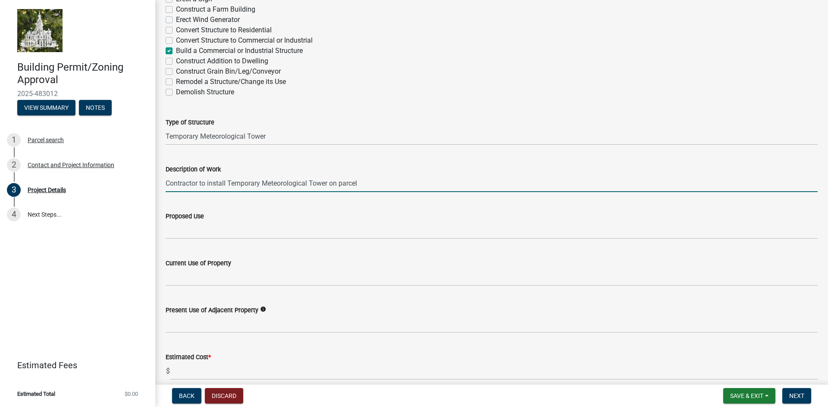
scroll to position [129, 0]
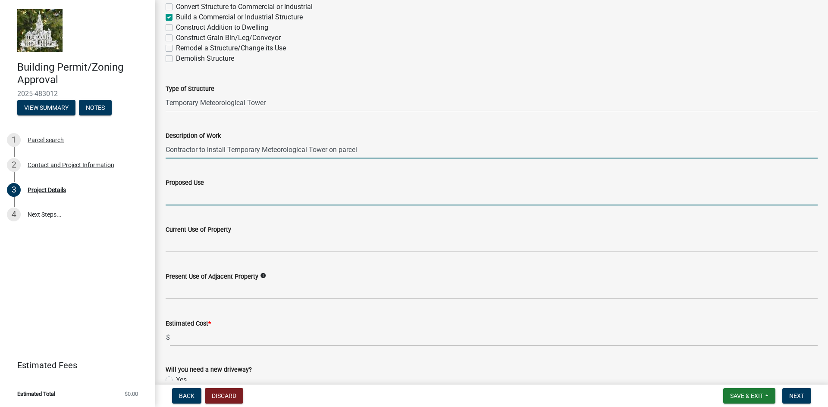
click at [201, 198] on input "Proposed Use" at bounding box center [492, 197] width 652 height 18
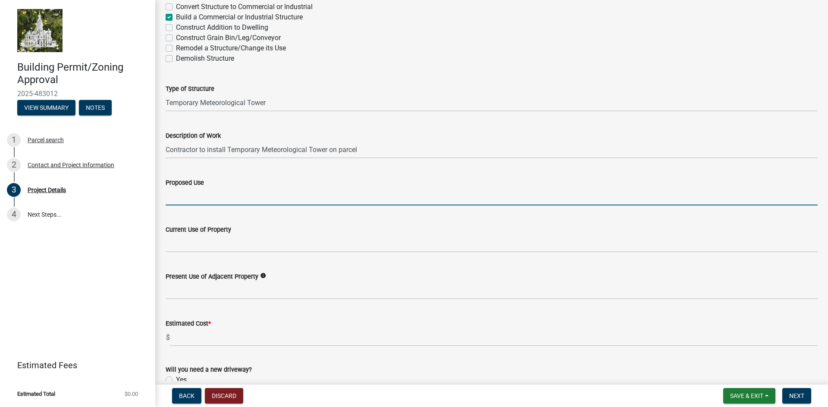
type input "Wind speed measurement collection"
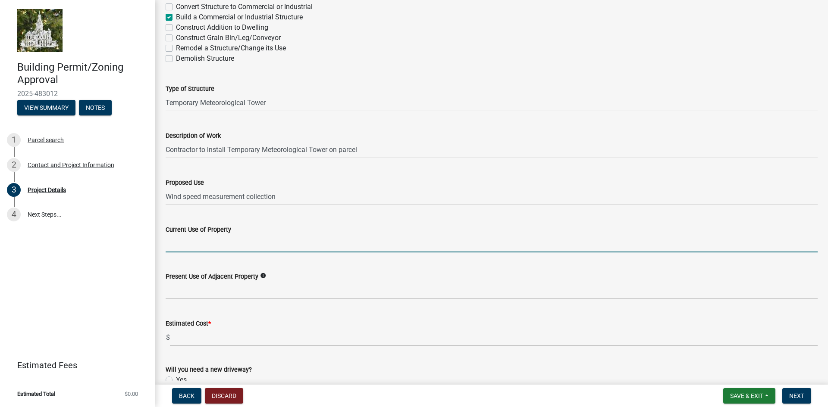
click at [205, 246] on input "Current Use of Property" at bounding box center [492, 244] width 652 height 18
type input "Agriculture"
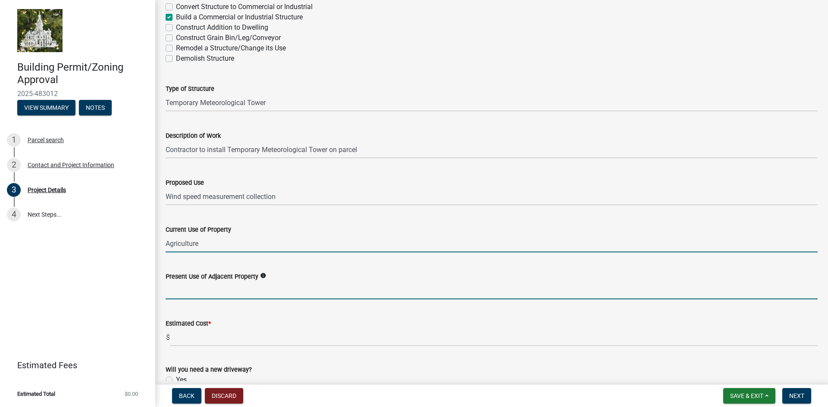
click at [185, 294] on input "Present Use of Adjacent Property" at bounding box center [492, 291] width 652 height 18
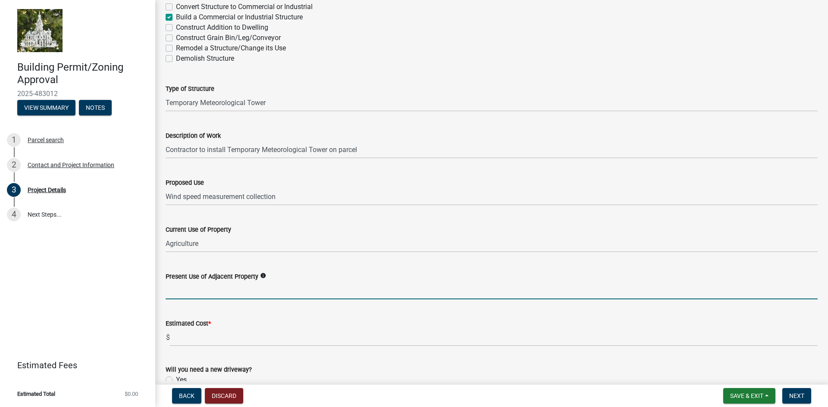
type input "Agriculture"
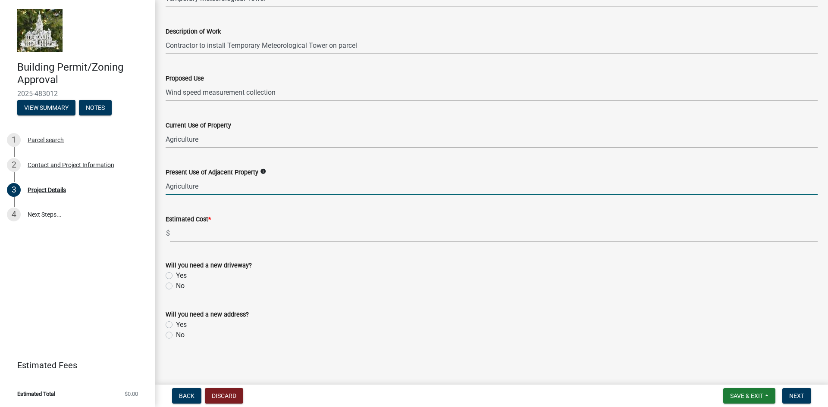
scroll to position [234, 0]
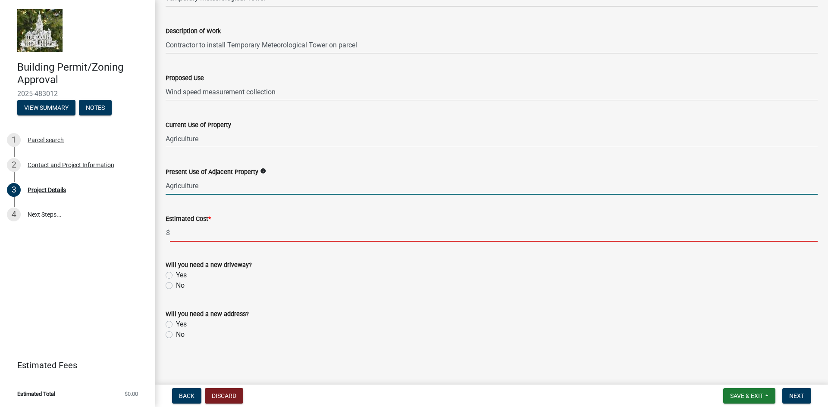
click at [193, 235] on input "text" at bounding box center [493, 233] width 647 height 18
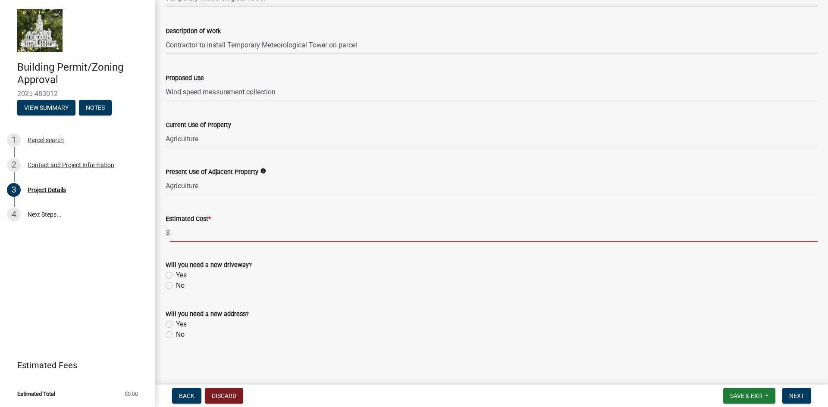
type input "61000"
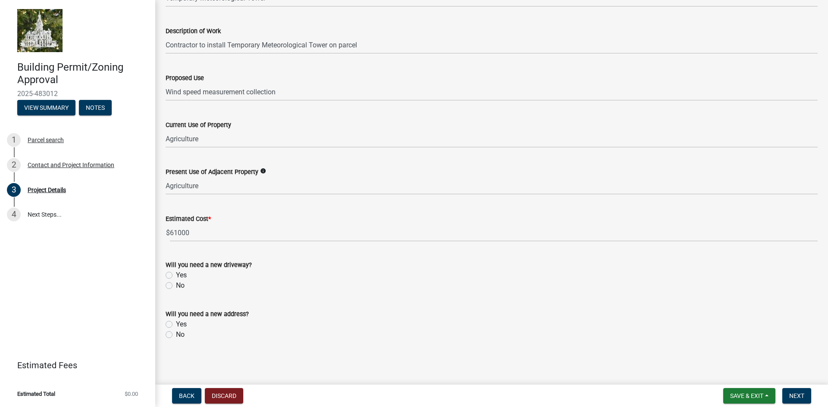
click at [176, 284] on label "No" at bounding box center [180, 286] width 9 height 10
click at [176, 284] on input "No" at bounding box center [179, 284] width 6 height 6
radio input "true"
click at [176, 336] on label "No" at bounding box center [180, 335] width 9 height 10
click at [176, 335] on input "No" at bounding box center [179, 333] width 6 height 6
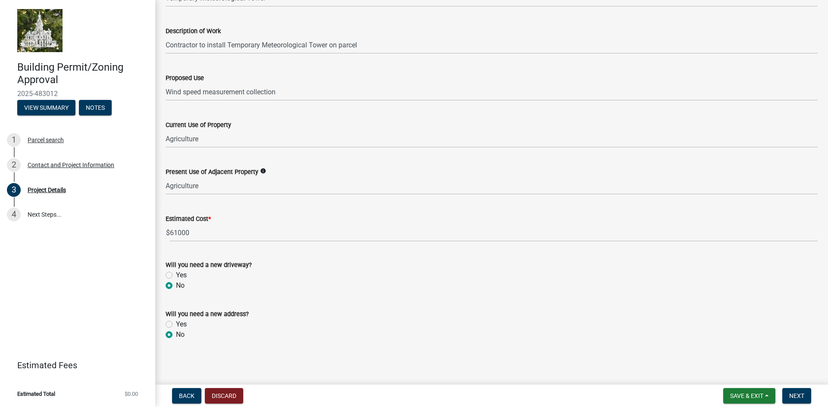
radio input "true"
click at [795, 396] on span "Next" at bounding box center [796, 396] width 15 height 7
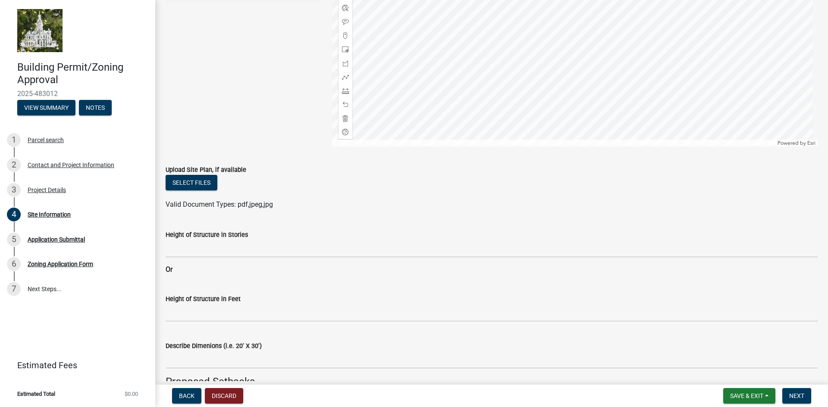
scroll to position [259, 0]
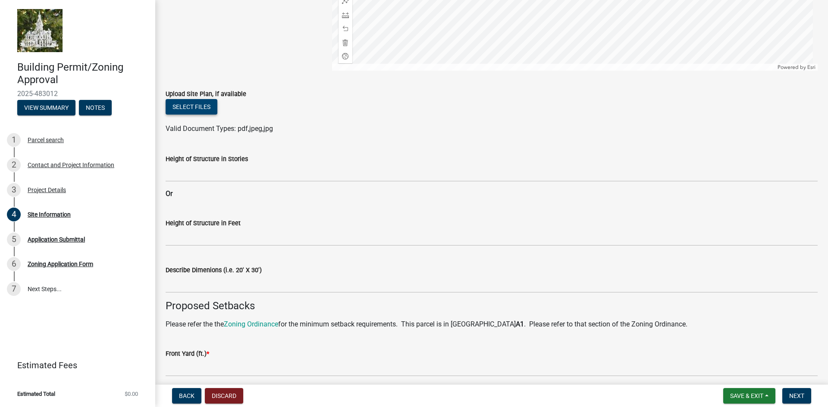
click at [200, 103] on button "Select files" at bounding box center [192, 107] width 52 height 16
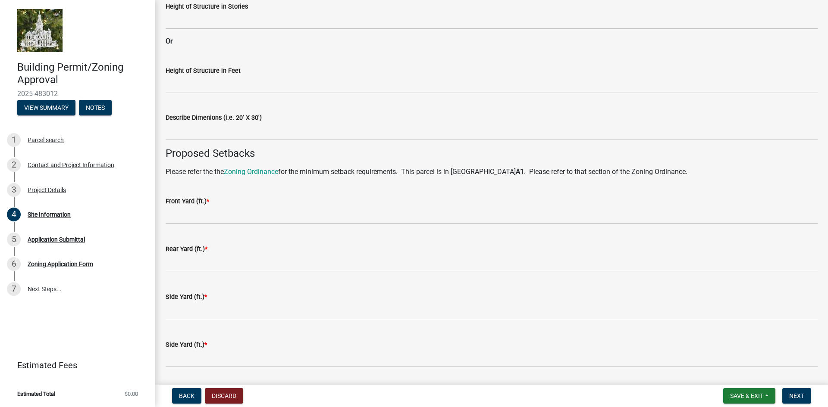
scroll to position [345, 0]
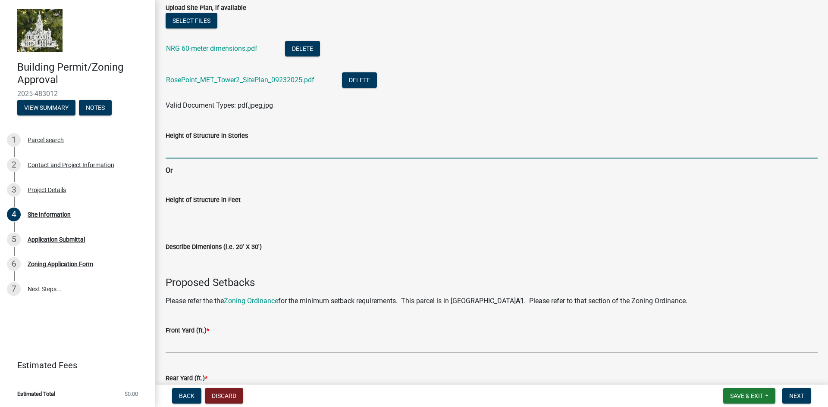
click at [197, 152] on input "Height of Structure in Stories" at bounding box center [492, 150] width 652 height 18
click at [199, 152] on input "Height of Structure in Stories" at bounding box center [492, 150] width 652 height 18
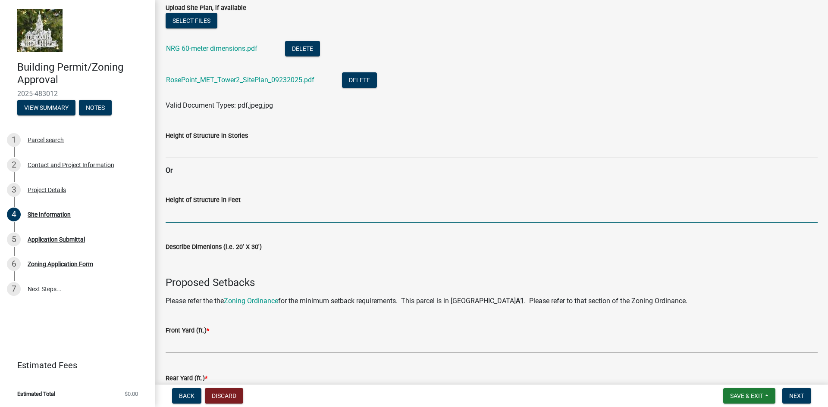
click at [197, 216] on input "Height of Structure in Feet" at bounding box center [492, 214] width 652 height 18
type input "197' 8.25""
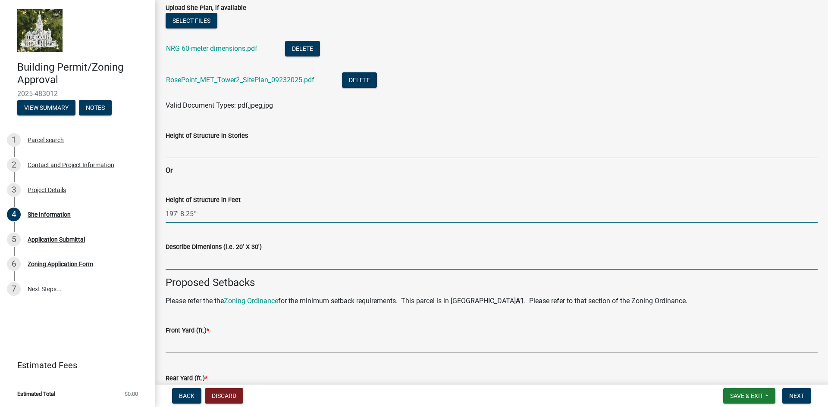
click at [205, 263] on input "Describe Dimenions (i.e. 20' X 30')" at bounding box center [492, 261] width 652 height 18
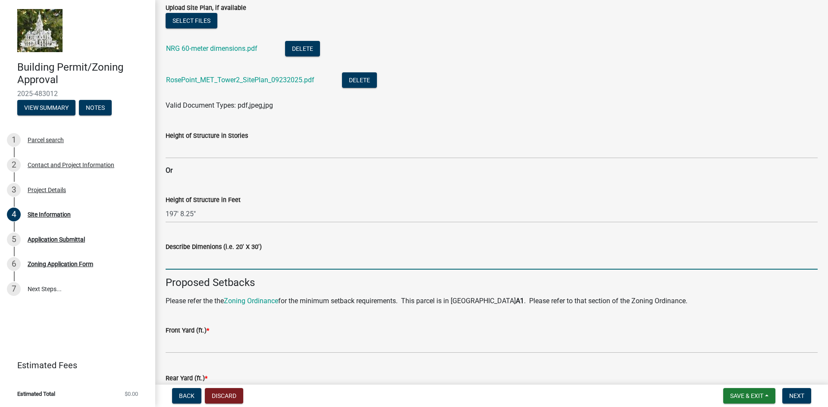
type input "164' x 164' guy wire footprint"
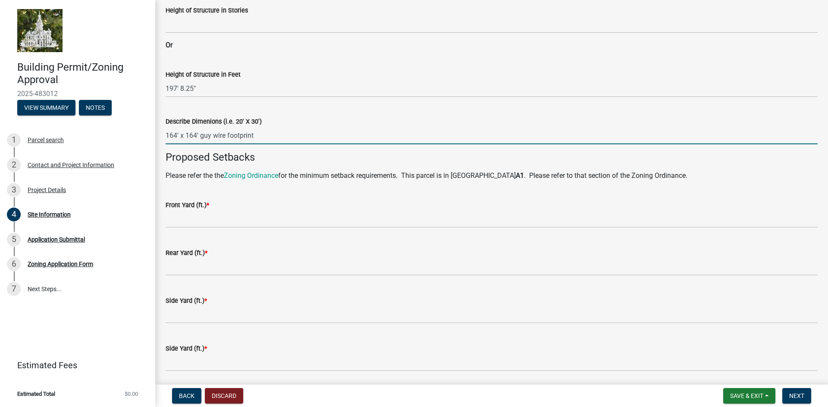
scroll to position [474, 0]
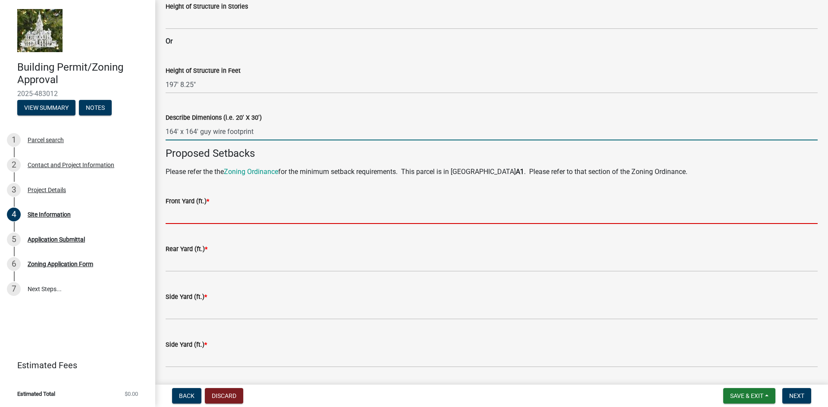
click at [206, 218] on input "text" at bounding box center [492, 215] width 652 height 18
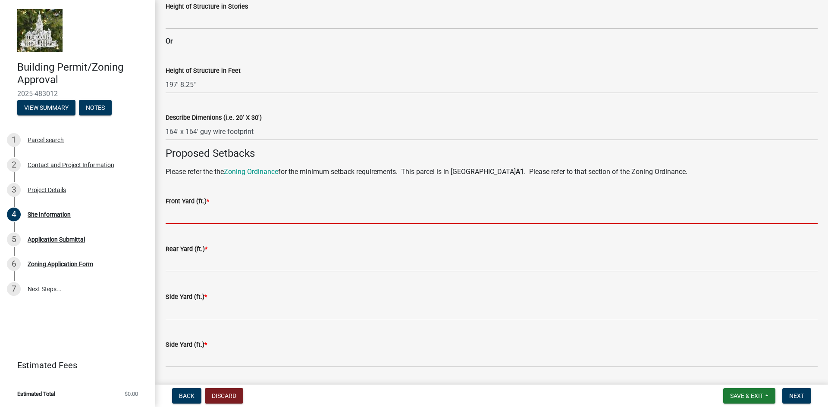
click at [189, 213] on input "text" at bounding box center [492, 215] width 652 height 18
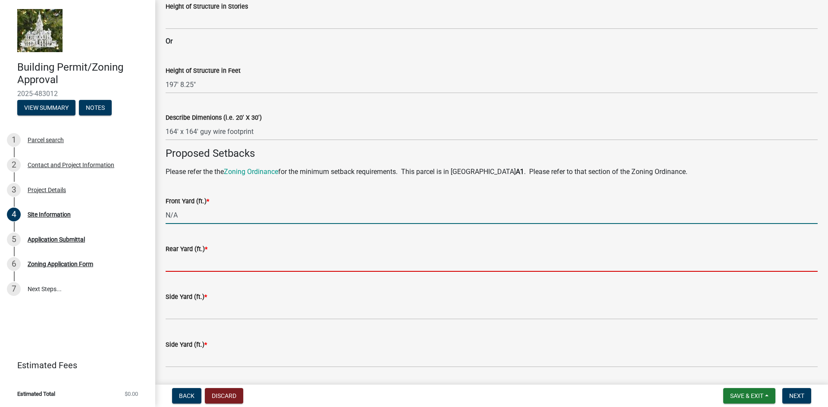
type input "0"
click at [202, 267] on input "text" at bounding box center [492, 263] width 652 height 18
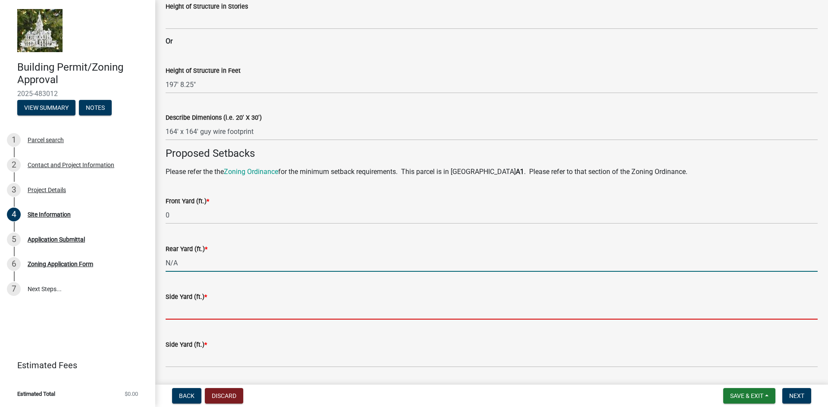
type input "0"
click at [177, 311] on input "text" at bounding box center [492, 311] width 652 height 18
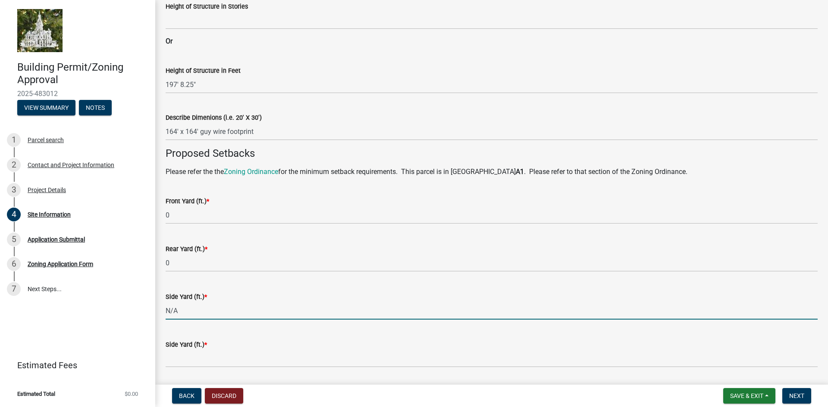
scroll to position [551, 0]
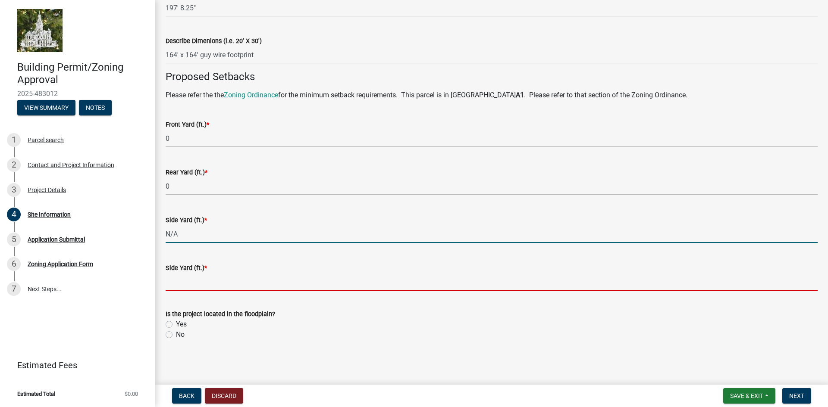
type input "0"
click at [189, 283] on input "text" at bounding box center [492, 282] width 652 height 18
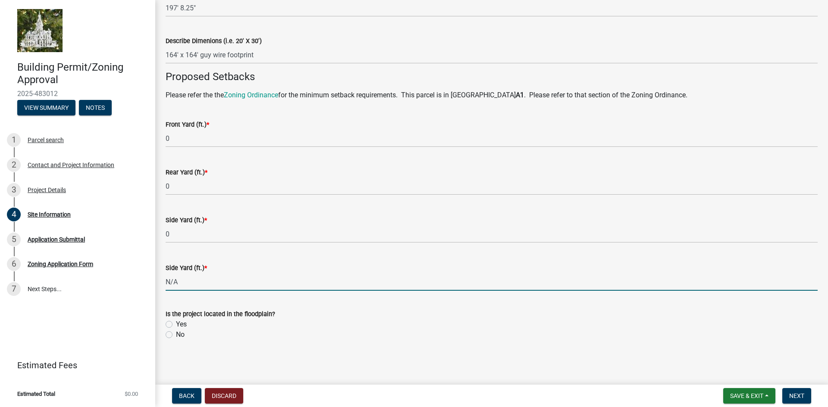
type input "0"
click at [176, 334] on label "No" at bounding box center [180, 335] width 9 height 10
click at [176, 334] on input "No" at bounding box center [179, 333] width 6 height 6
radio input "true"
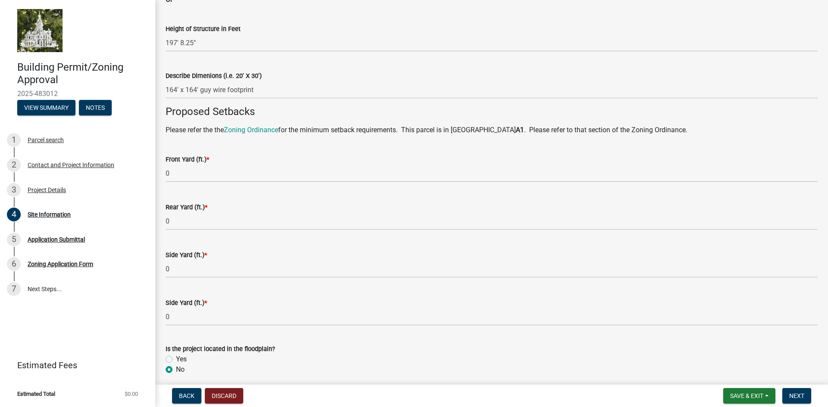
scroll to position [465, 0]
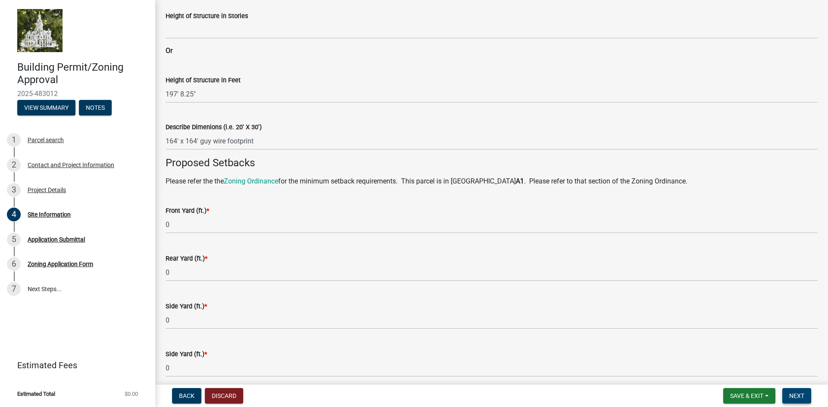
click at [798, 396] on span "Next" at bounding box center [796, 396] width 15 height 7
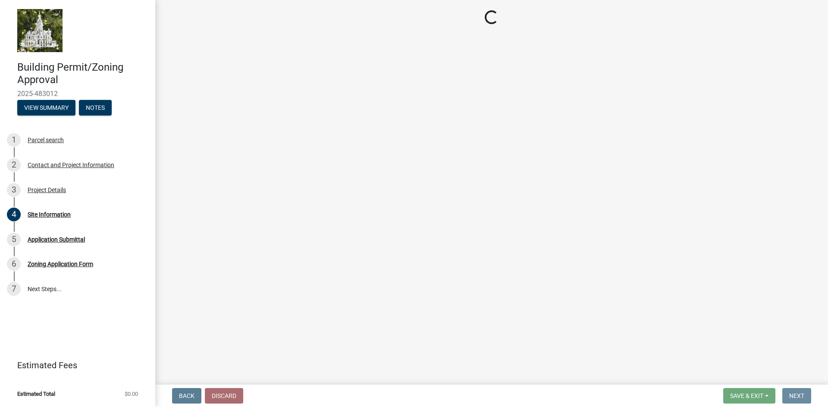
scroll to position [0, 0]
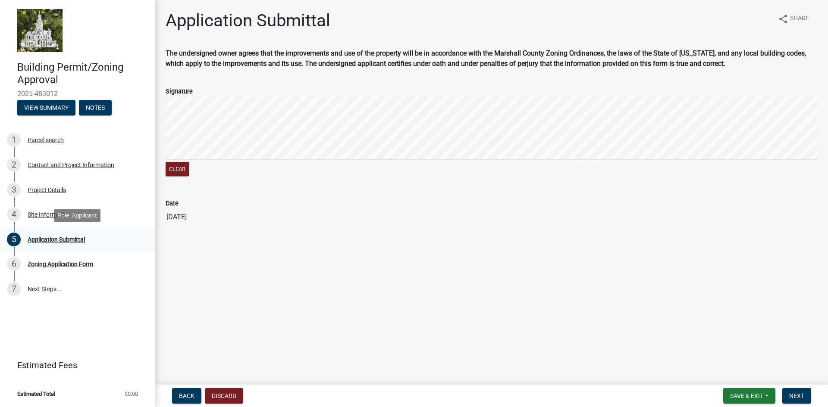
click at [67, 238] on div "Application Submittal" at bounding box center [56, 240] width 57 height 6
click at [794, 393] on span "Next" at bounding box center [796, 396] width 15 height 7
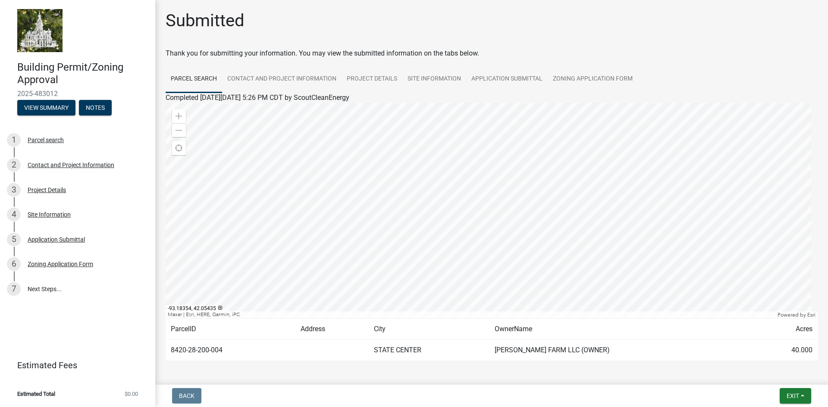
scroll to position [30, 0]
